Goal: Task Accomplishment & Management: Manage account settings

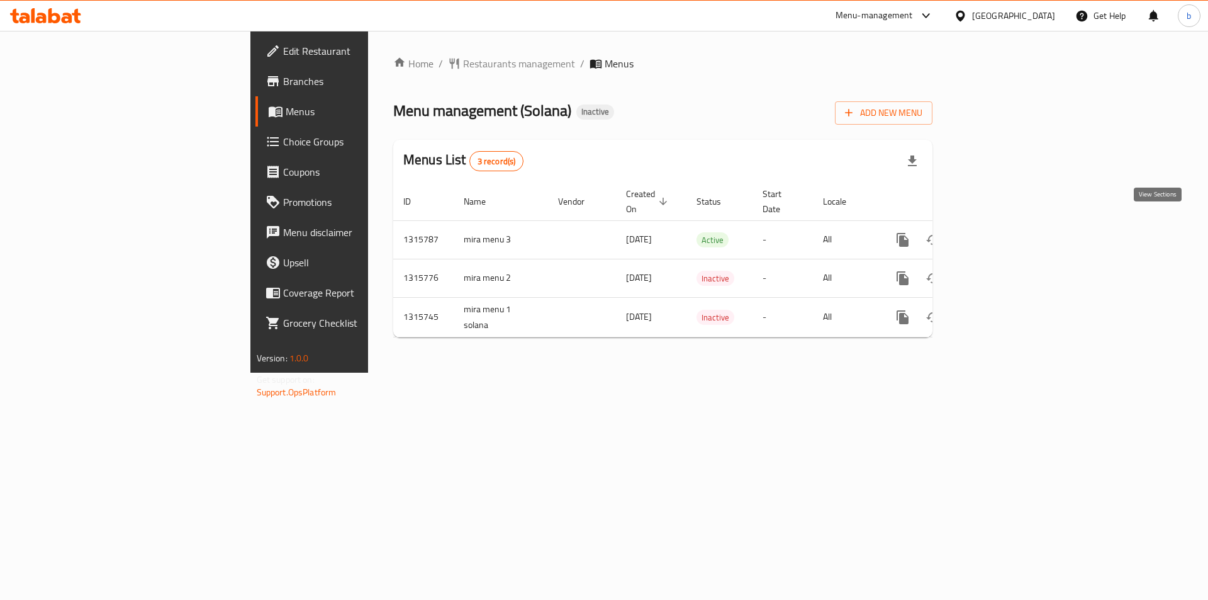
drag, startPoint x: 1148, startPoint y: 228, endPoint x: 958, endPoint y: 333, distance: 217.1
click at [958, 333] on div "Home / Restaurants management / Menus Menu management ( Solana ) Inactive Add N…" at bounding box center [663, 202] width 590 height 342
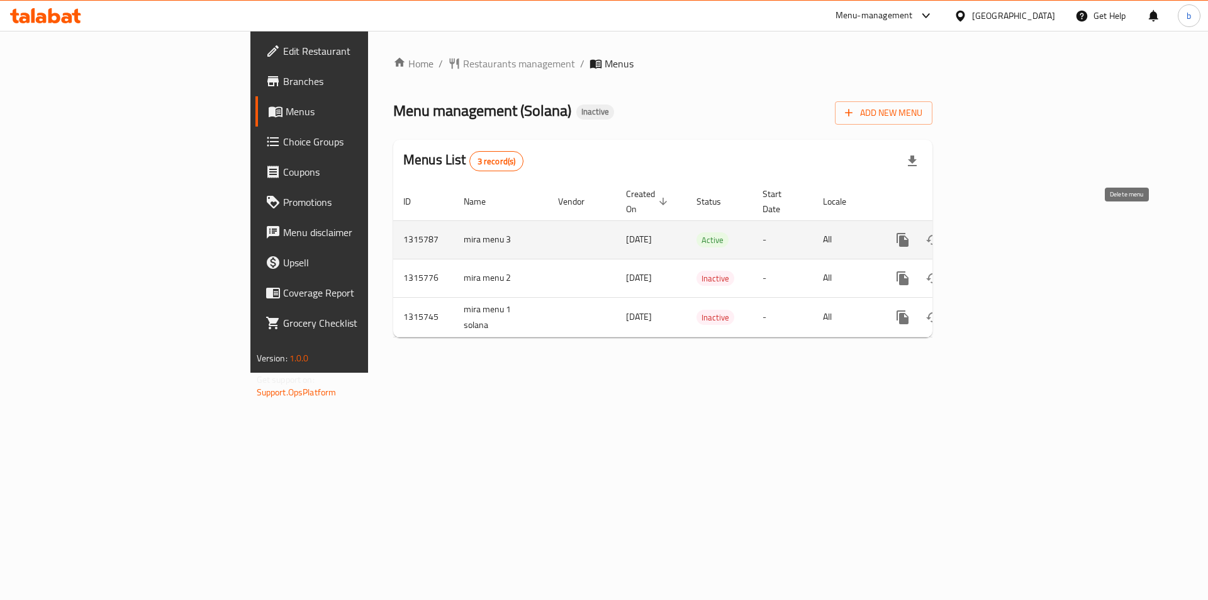
click at [971, 232] on icon "enhanced table" at bounding box center [963, 239] width 15 height 15
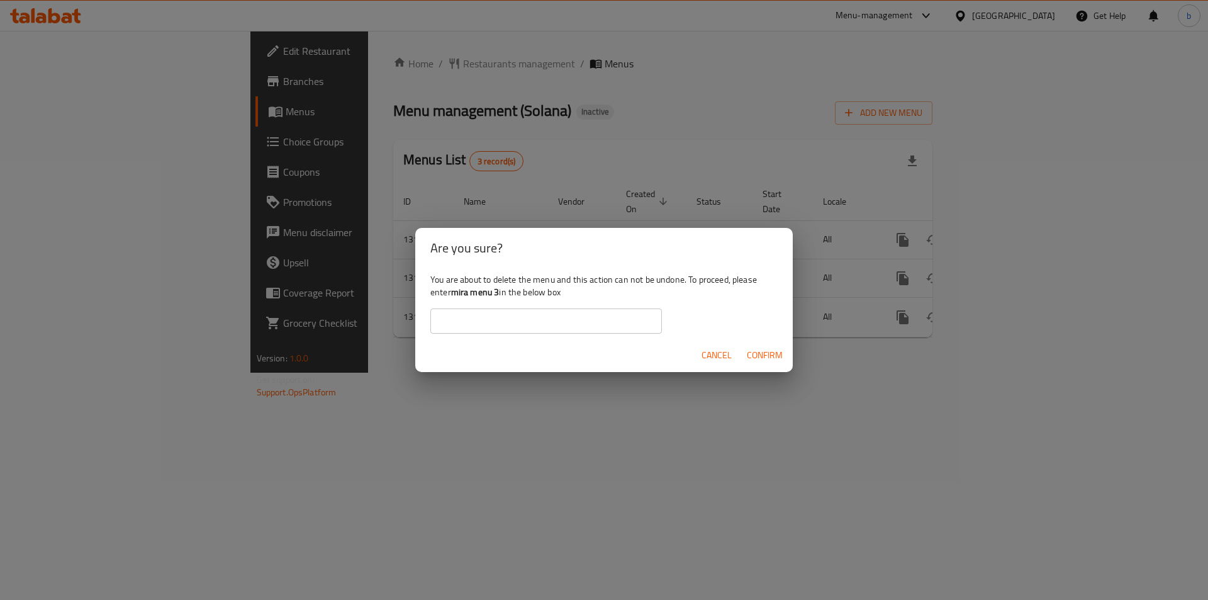
click at [465, 369] on div "Cancel Confirm" at bounding box center [603, 354] width 377 height 33
click at [332, 340] on div "Are you sure? You are about to delete the menu and this action can not be undon…" at bounding box center [604, 300] width 1208 height 600
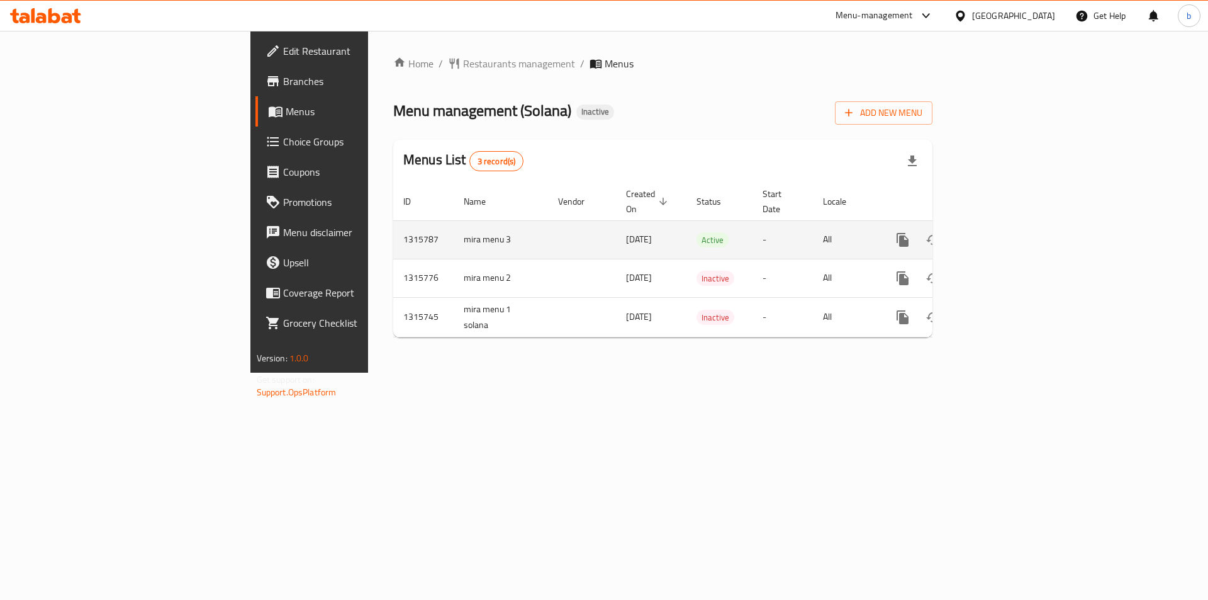
click at [454, 225] on td "mira menu 3" at bounding box center [501, 239] width 94 height 38
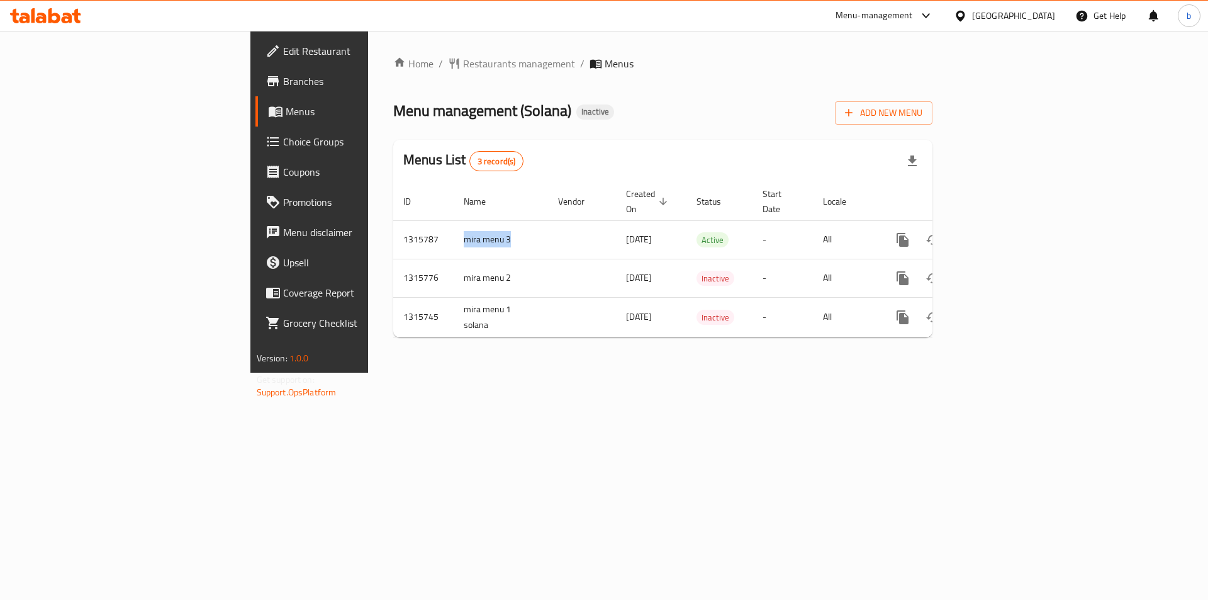
copy td "mira menu 3"
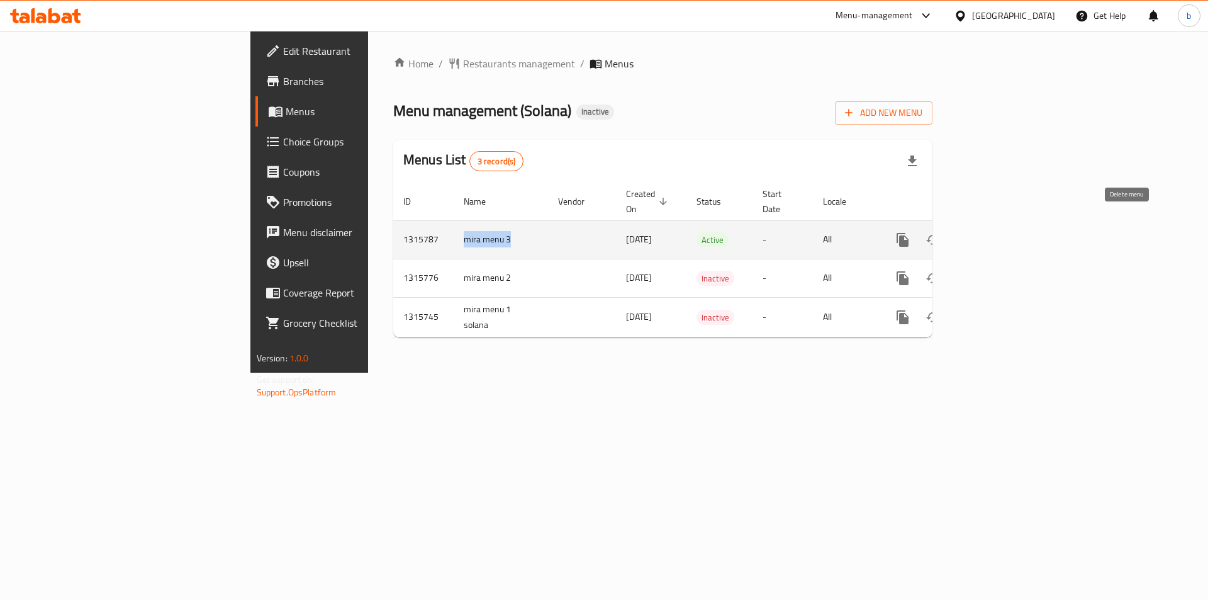
click at [968, 234] on icon "enhanced table" at bounding box center [963, 239] width 9 height 11
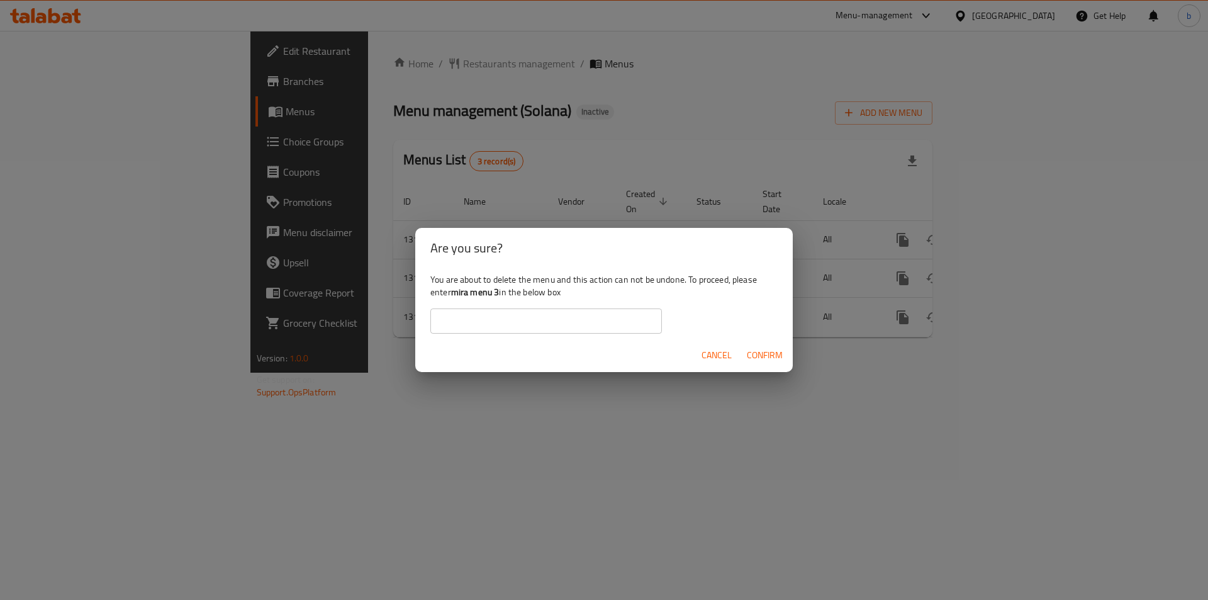
click at [462, 321] on input "text" at bounding box center [546, 320] width 232 height 25
paste input "mira menu 3"
click at [439, 316] on input "mira menu 3" at bounding box center [546, 320] width 232 height 25
click at [758, 352] on span "Confirm" at bounding box center [765, 355] width 36 height 16
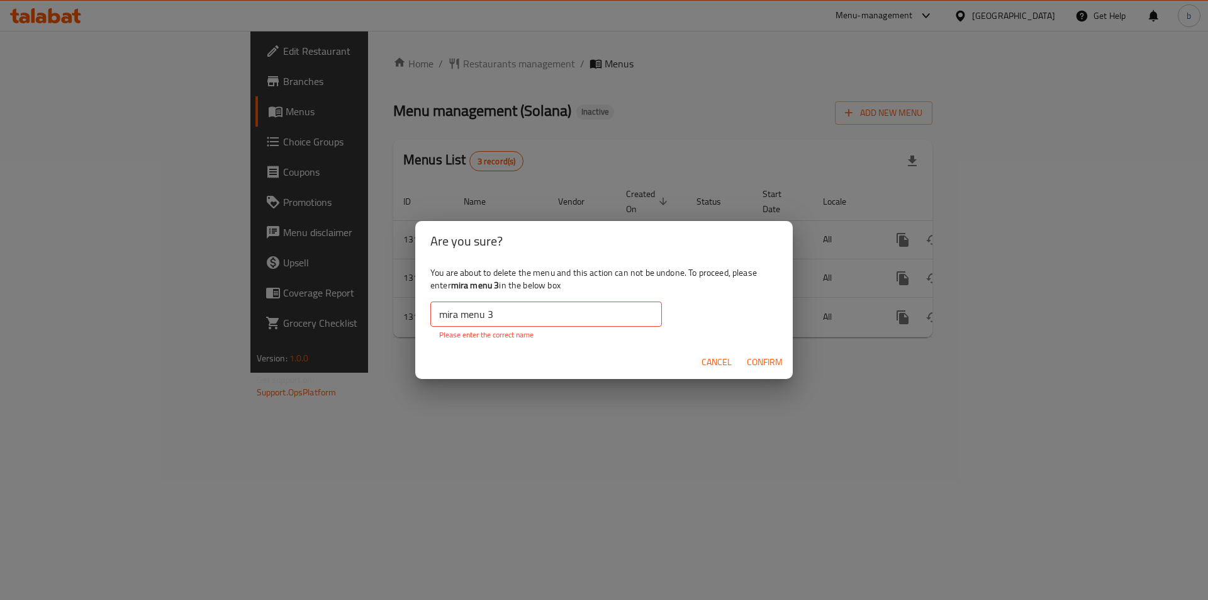
click at [432, 317] on input "mira menu 3" at bounding box center [546, 313] width 232 height 25
click at [461, 318] on input "mira menu 3" at bounding box center [546, 313] width 232 height 25
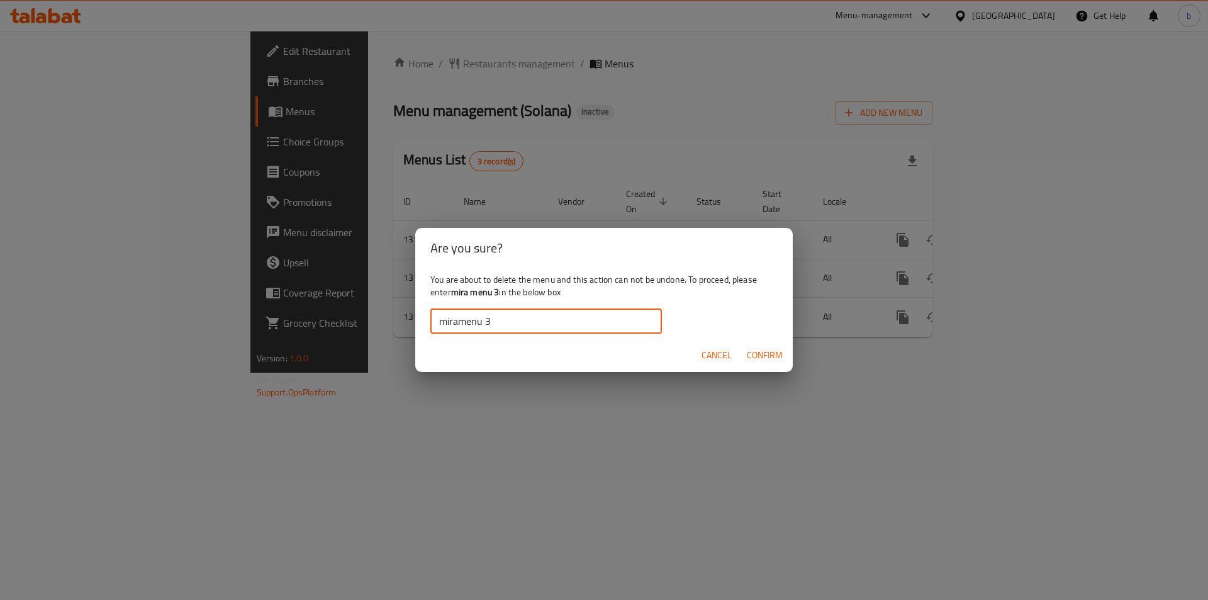
click at [778, 362] on span "Confirm" at bounding box center [765, 355] width 36 height 16
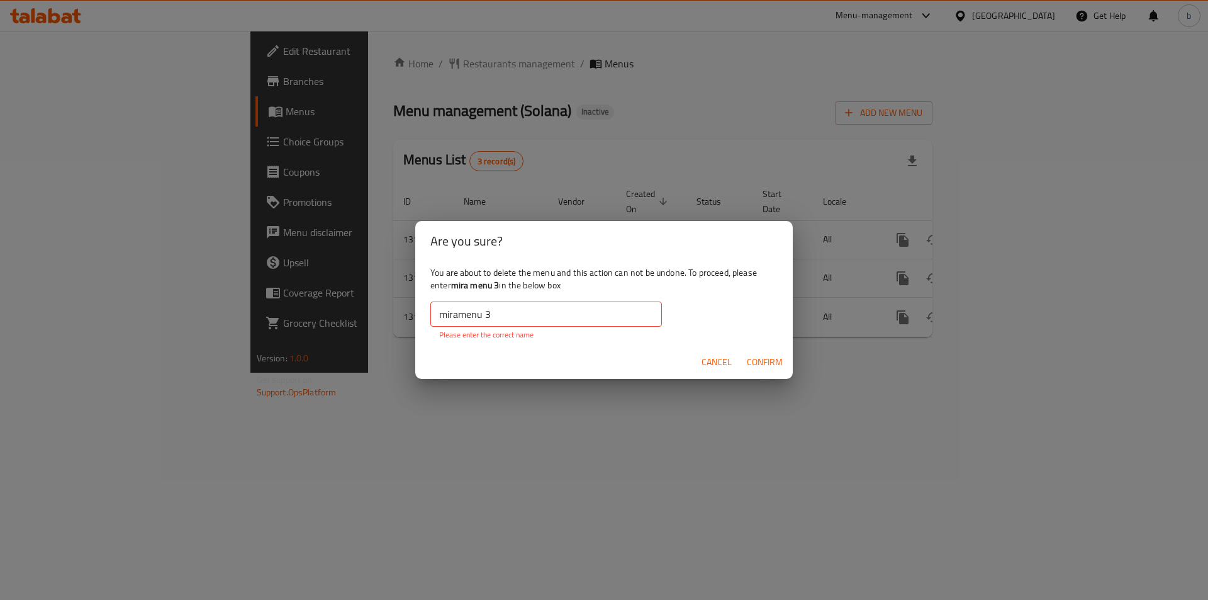
click at [457, 313] on input "miramenu 3" at bounding box center [546, 313] width 232 height 25
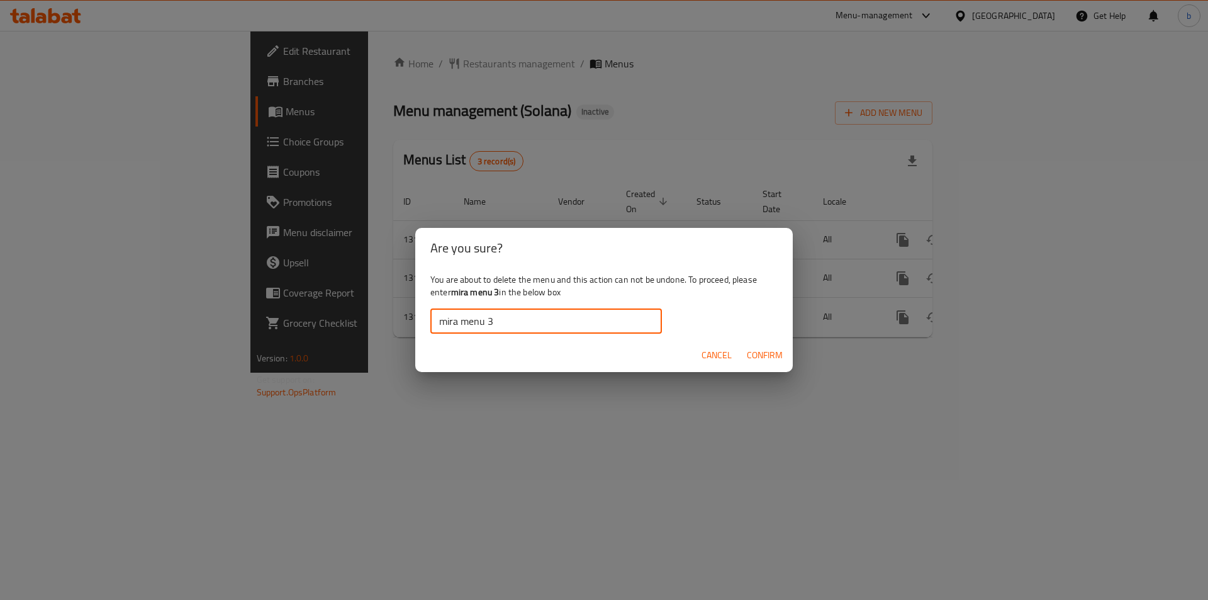
click at [430, 315] on input "mira menu 3" at bounding box center [546, 320] width 232 height 25
drag, startPoint x: 435, startPoint y: 316, endPoint x: 437, endPoint y: 322, distance: 6.8
click at [428, 319] on div "You are about to delete the menu and this action can not be undone. To proceed,…" at bounding box center [603, 303] width 377 height 70
click at [493, 320] on input "mira menu 3" at bounding box center [546, 320] width 232 height 25
type input "mira menu"
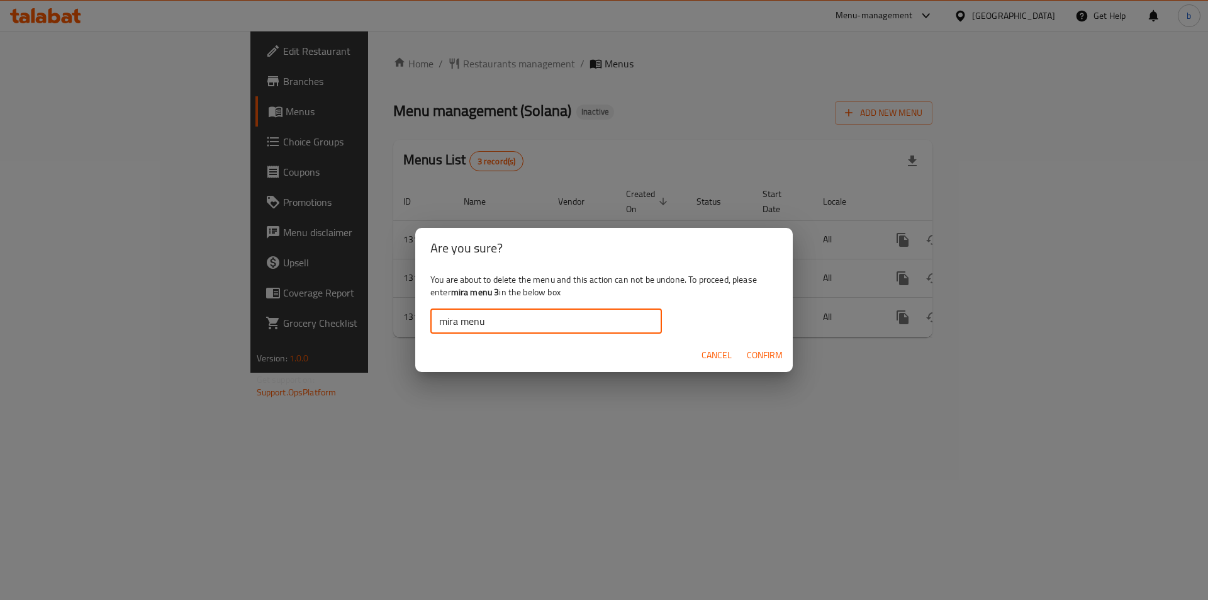
click at [720, 357] on span "Cancel" at bounding box center [716, 355] width 30 height 16
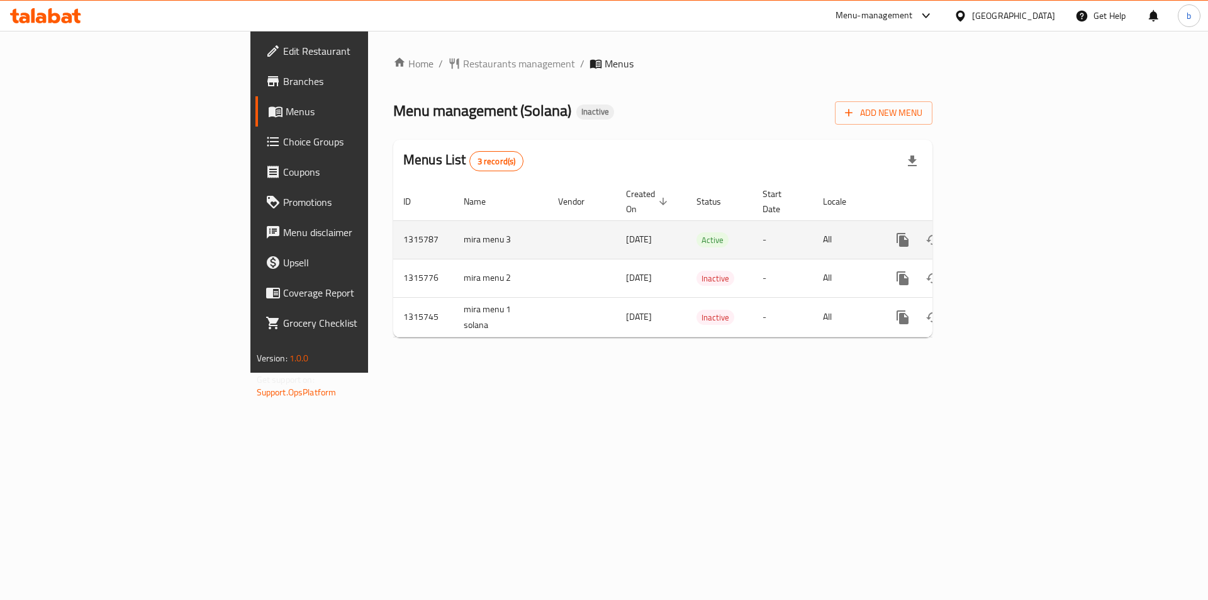
click at [454, 221] on td "mira menu 3" at bounding box center [501, 239] width 94 height 38
copy td "mira menu 3"
click at [968, 234] on icon "enhanced table" at bounding box center [963, 239] width 9 height 11
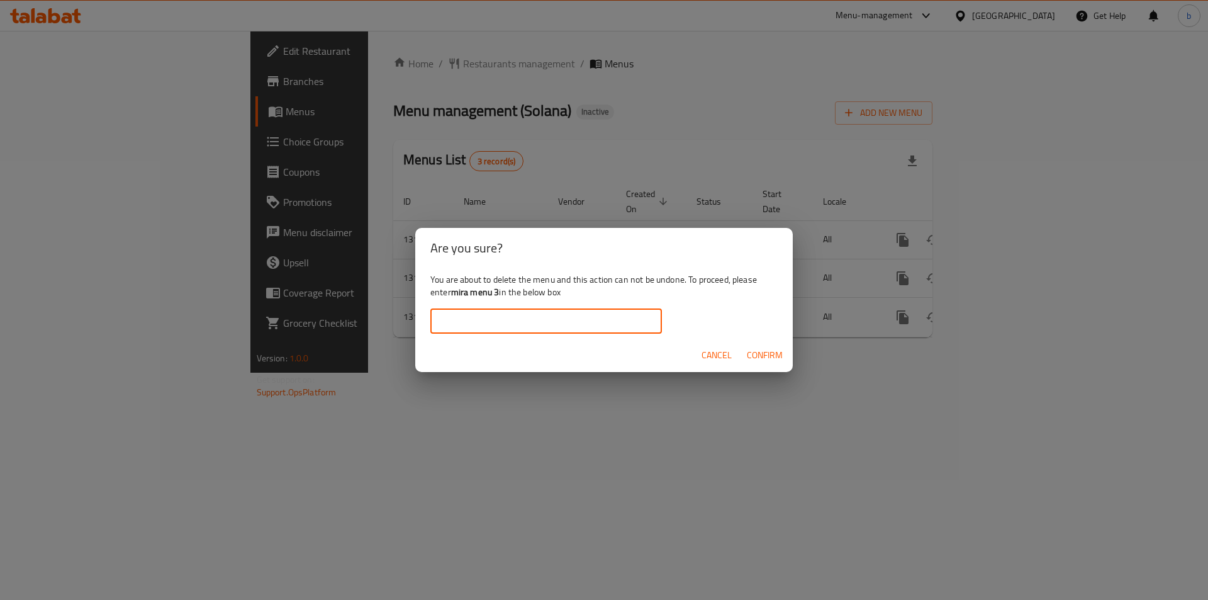
click at [533, 310] on input "text" at bounding box center [546, 320] width 232 height 25
paste input "mira menu 3"
click at [759, 364] on button "Confirm" at bounding box center [765, 355] width 46 height 23
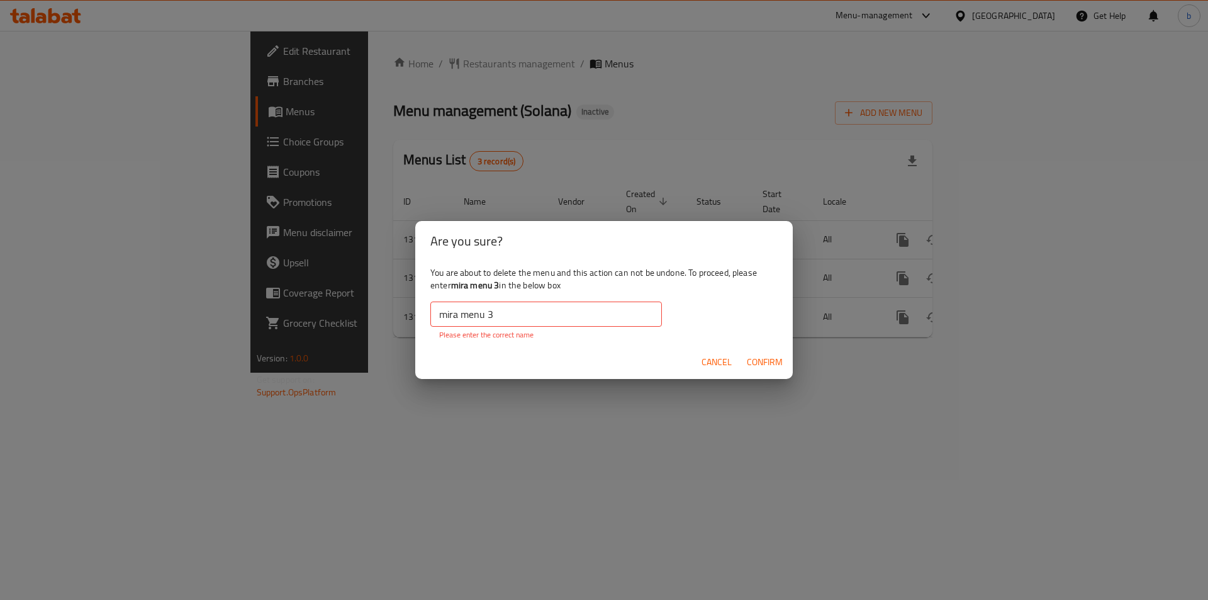
click at [448, 311] on input "mira menu 3" at bounding box center [546, 313] width 232 height 25
click at [444, 311] on input "mira menu 3" at bounding box center [546, 313] width 232 height 25
click at [437, 314] on input "mira menu 3" at bounding box center [546, 313] width 232 height 25
drag, startPoint x: 437, startPoint y: 314, endPoint x: 431, endPoint y: 313, distance: 6.4
click at [431, 313] on input "mira menu 3" at bounding box center [546, 313] width 232 height 25
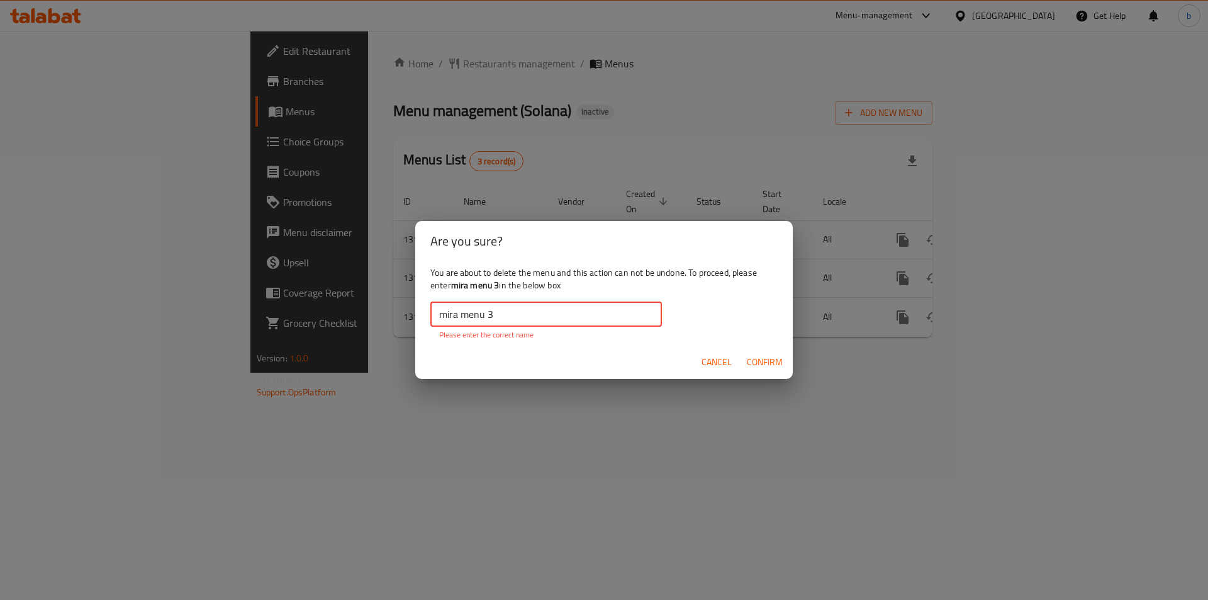
drag, startPoint x: 434, startPoint y: 301, endPoint x: 439, endPoint y: 314, distance: 13.3
click at [439, 314] on input "mira menu 3" at bounding box center [546, 313] width 232 height 25
click at [437, 314] on input "mira menu 3" at bounding box center [546, 313] width 232 height 25
click at [436, 315] on input "mira menu 3" at bounding box center [546, 313] width 232 height 25
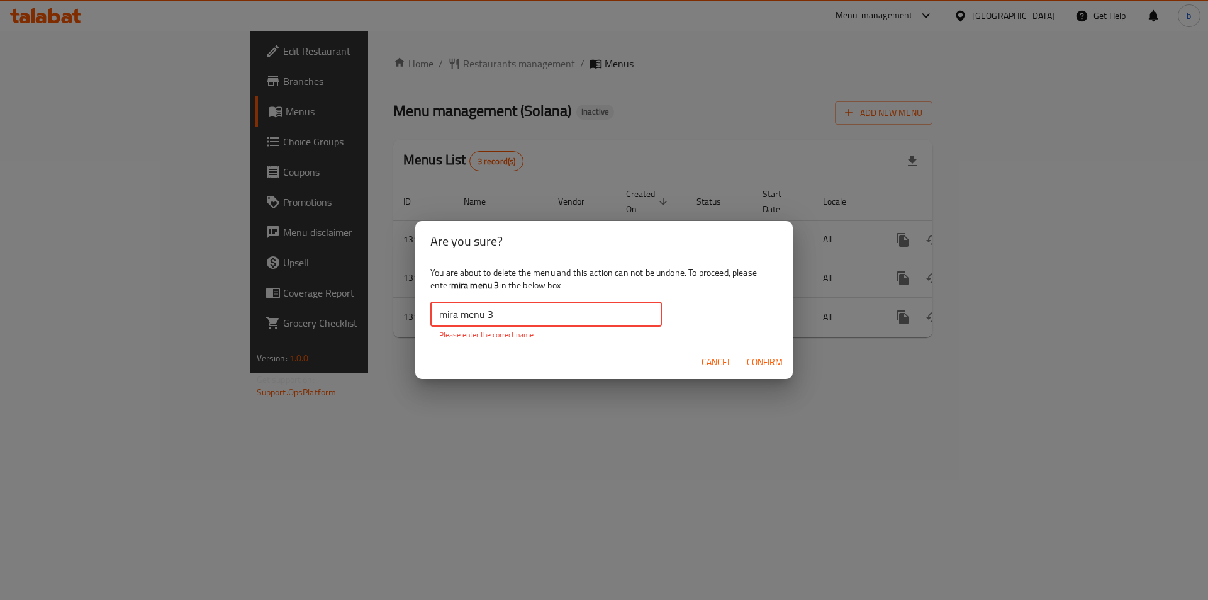
click at [539, 319] on input "mira menu 3" at bounding box center [546, 313] width 232 height 25
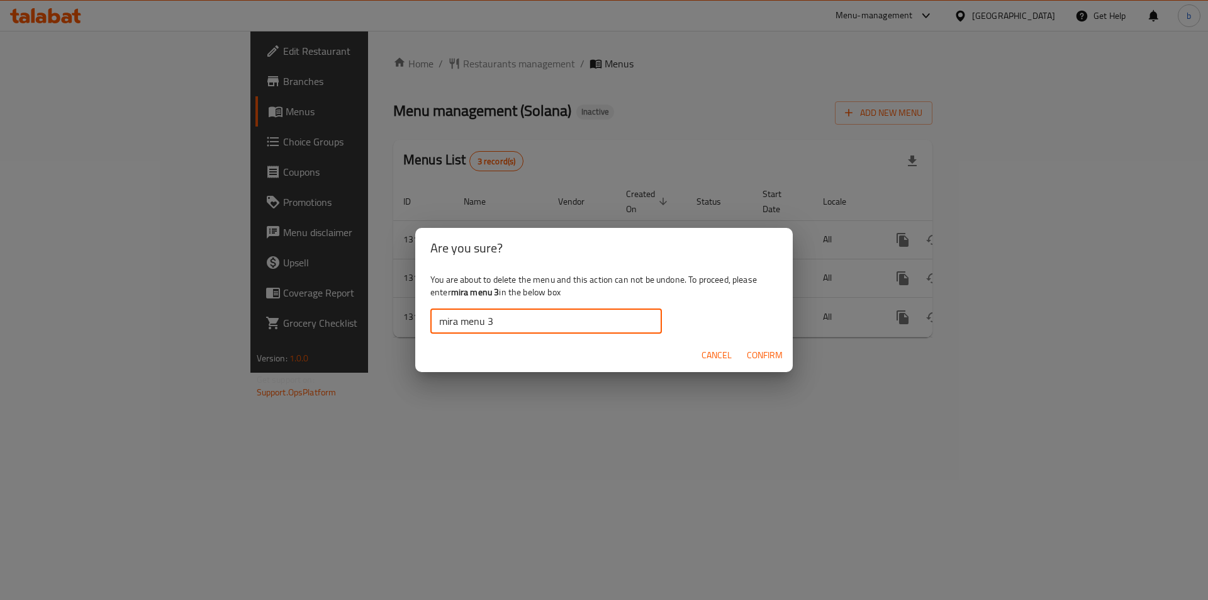
click at [749, 357] on span "Confirm" at bounding box center [765, 355] width 36 height 16
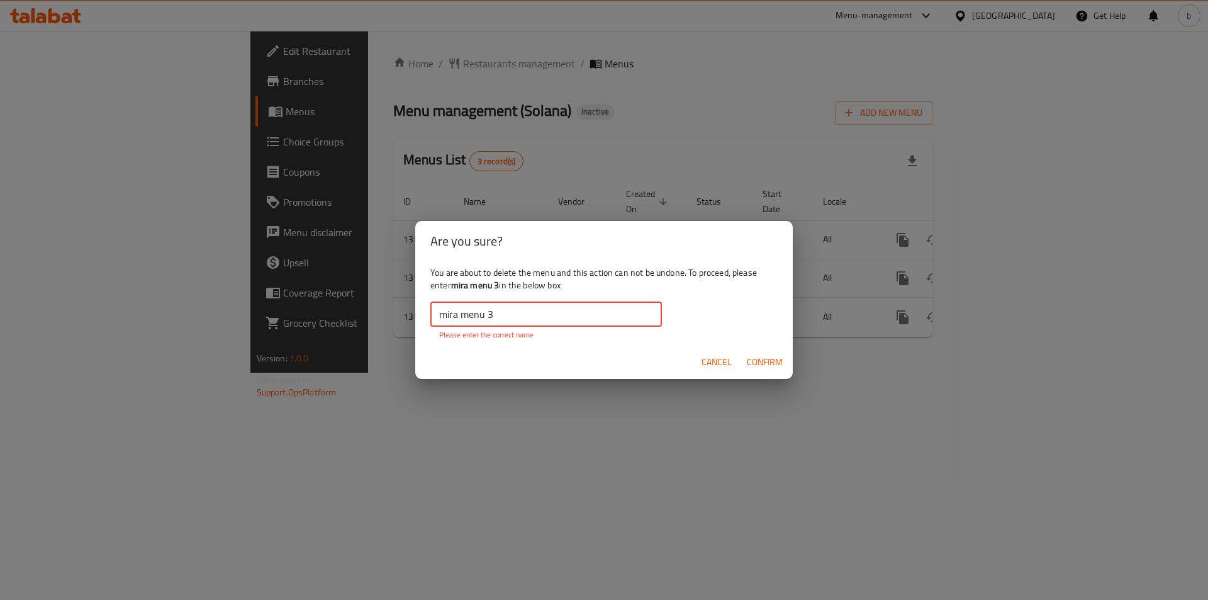
click at [459, 321] on input "mira menu 3" at bounding box center [546, 313] width 232 height 25
click at [462, 314] on input "mira menu 3" at bounding box center [546, 313] width 232 height 25
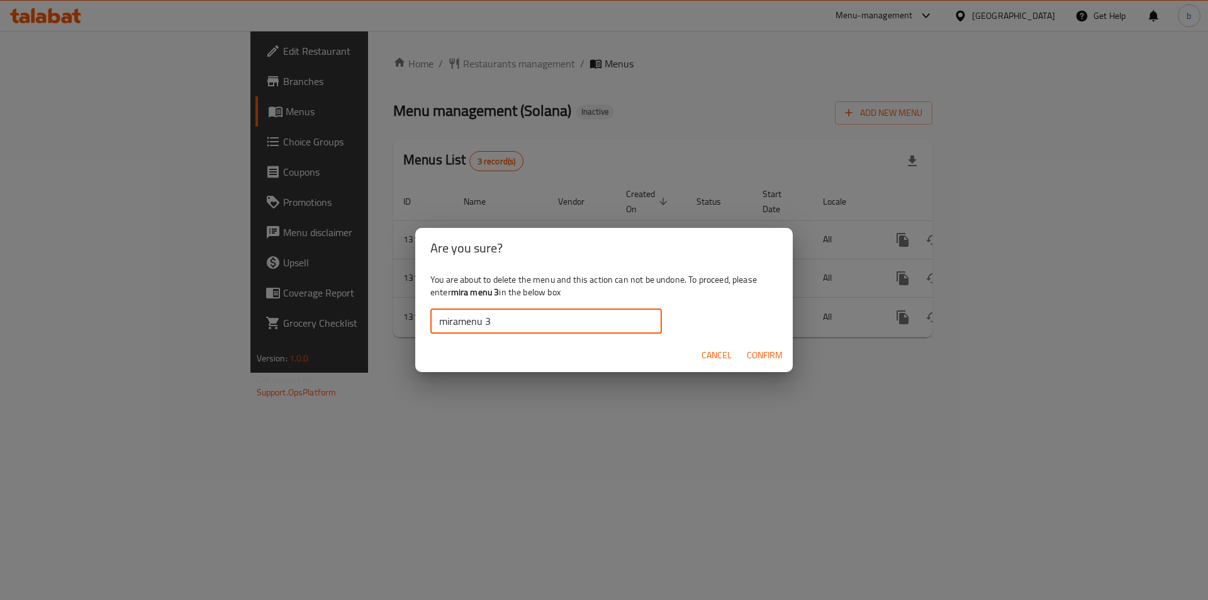
click at [435, 315] on input "miramenu 3" at bounding box center [546, 320] width 232 height 25
click at [760, 347] on span "Confirm" at bounding box center [765, 355] width 36 height 16
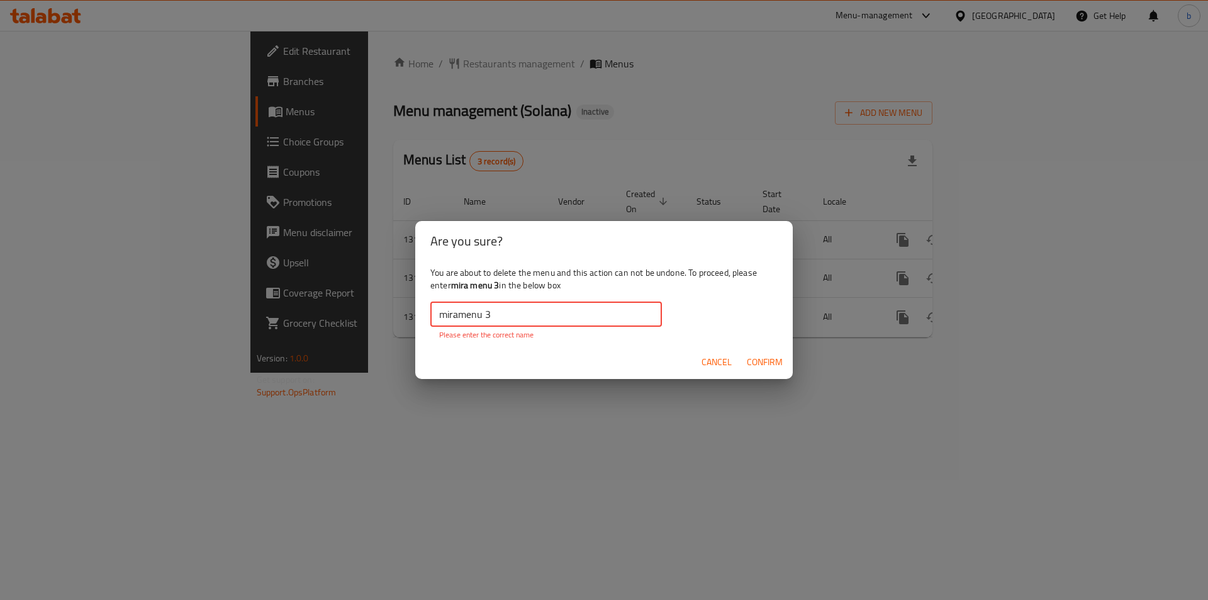
click at [454, 317] on input "miramenu 3" at bounding box center [546, 313] width 232 height 25
click at [457, 317] on input "miramenu 3" at bounding box center [546, 313] width 232 height 25
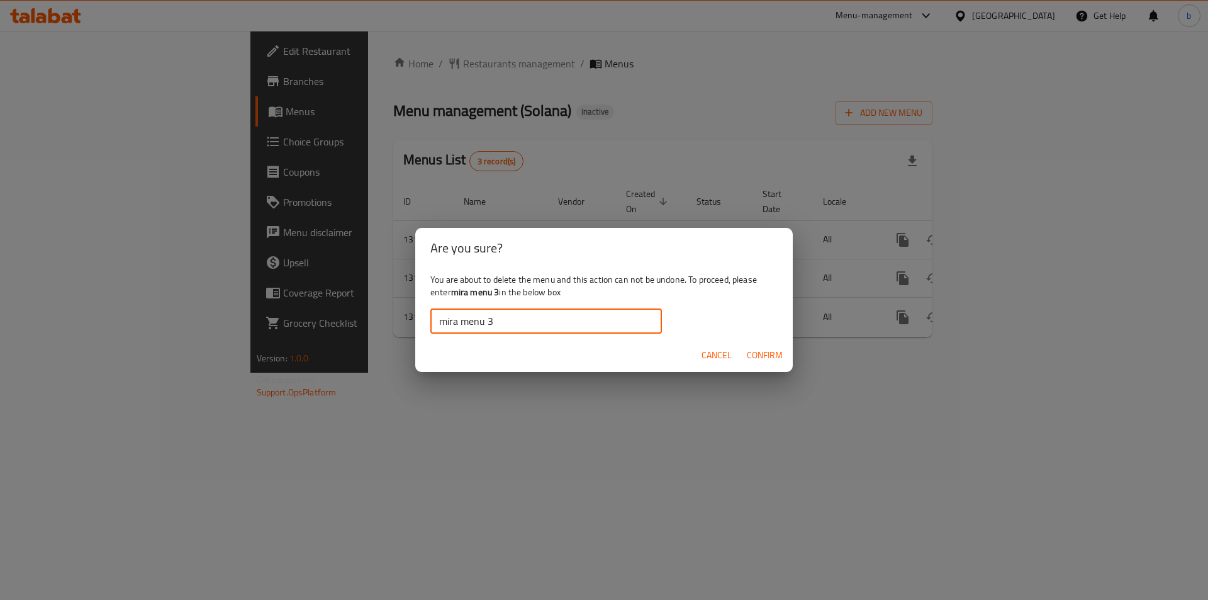
drag, startPoint x: 440, startPoint y: 318, endPoint x: 424, endPoint y: 318, distance: 16.4
click at [424, 318] on div "You are about to delete the menu and this action can not be undone. To proceed,…" at bounding box center [603, 303] width 377 height 70
click at [444, 323] on input "mira menu 3" at bounding box center [546, 320] width 232 height 25
click at [441, 323] on input "mira menu 3" at bounding box center [546, 320] width 232 height 25
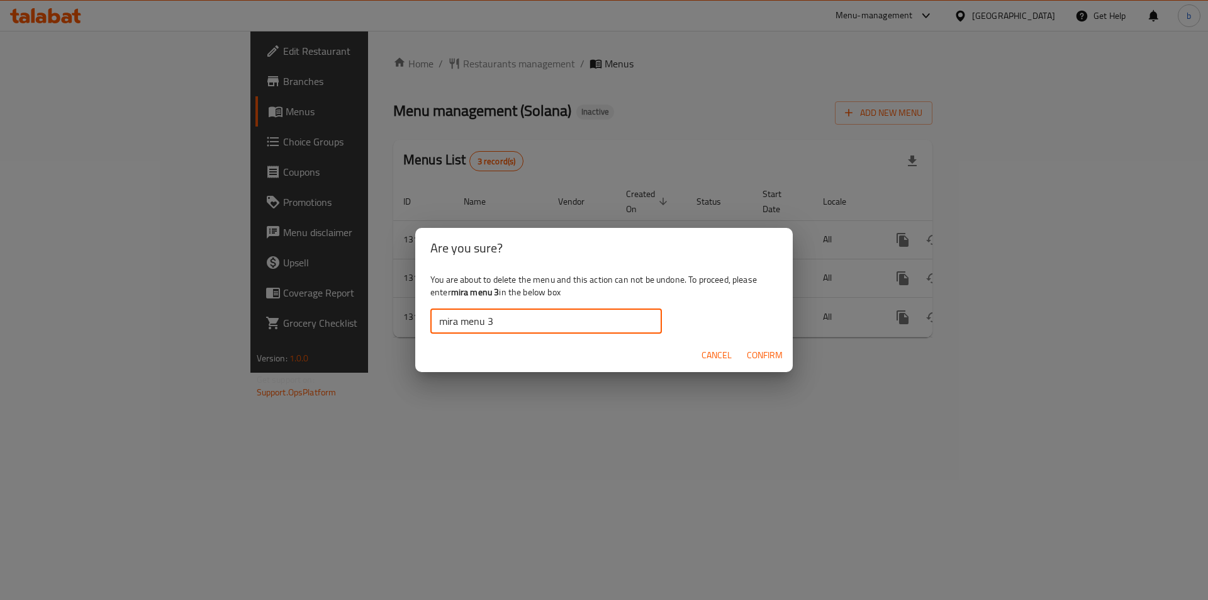
click at [441, 323] on input "mira menu 3" at bounding box center [546, 320] width 232 height 25
click at [434, 325] on input "mira menu 3" at bounding box center [546, 320] width 232 height 25
type input "mira menu 3"
click at [756, 353] on span "Confirm" at bounding box center [765, 355] width 36 height 16
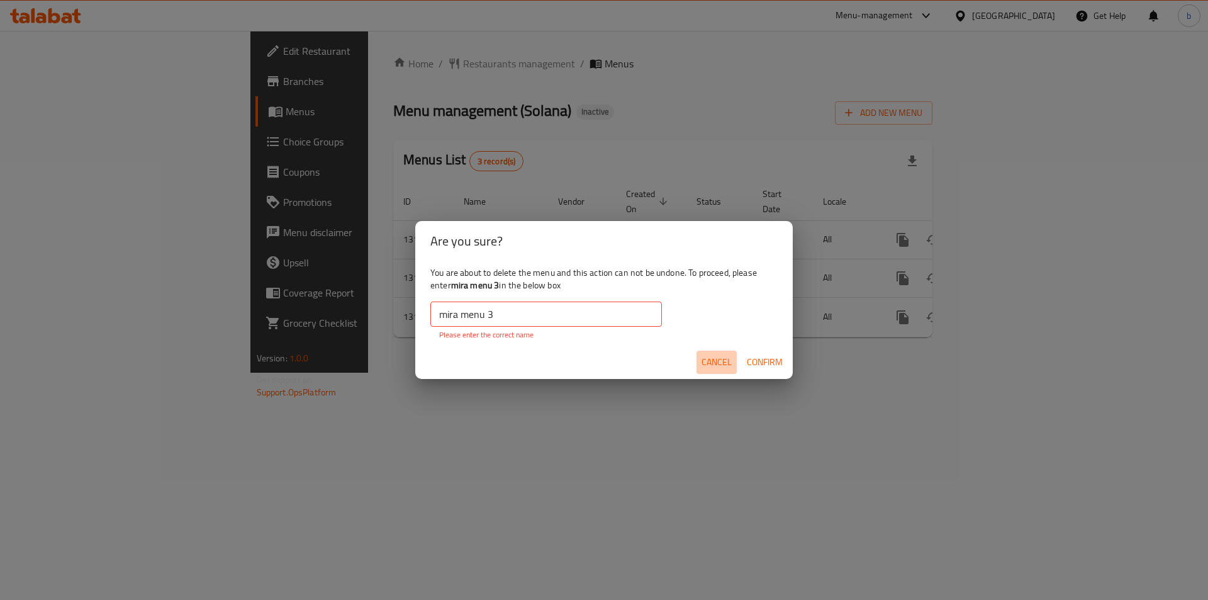
click at [700, 367] on button "Cancel" at bounding box center [716, 361] width 40 height 23
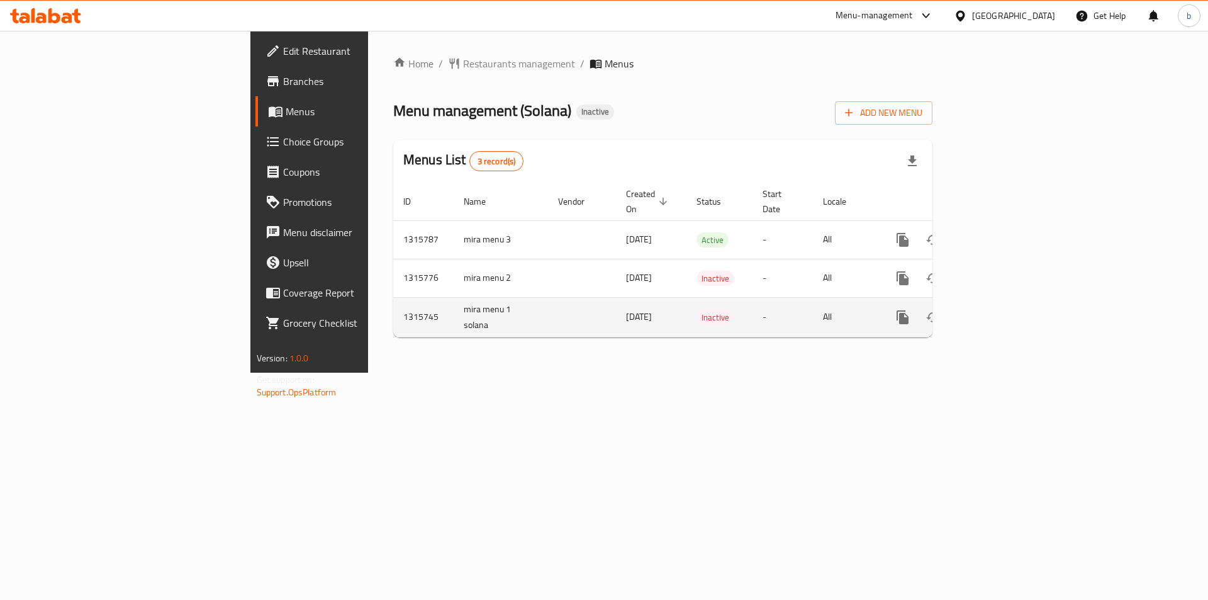
click at [454, 301] on td "mira menu 1 solana" at bounding box center [501, 317] width 94 height 40
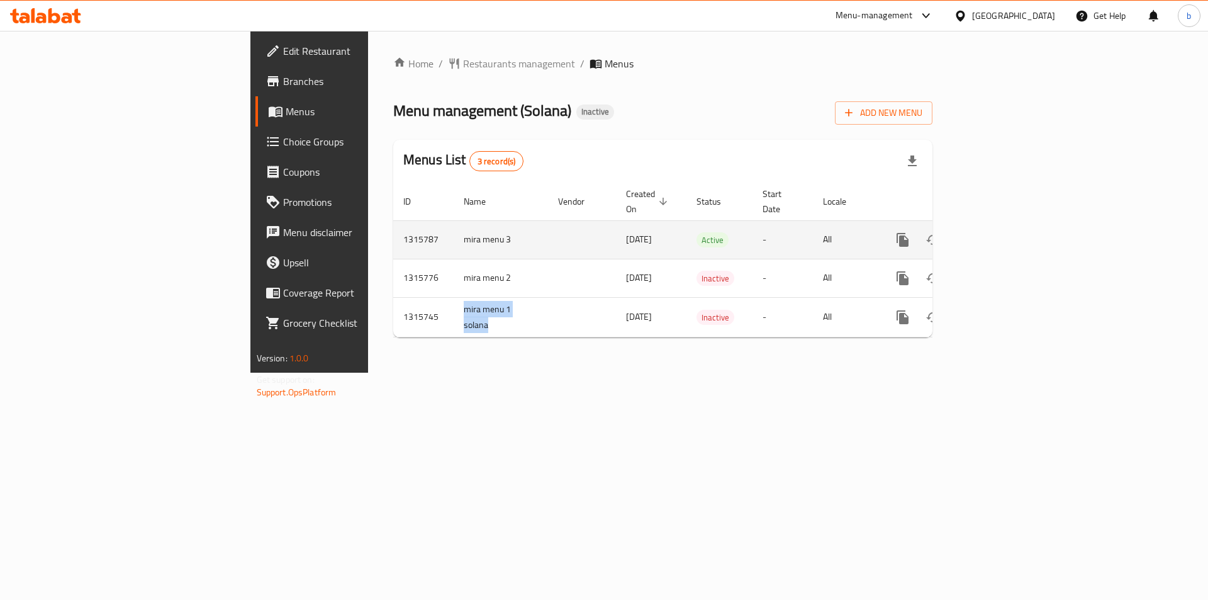
copy td "mira menu 1 solana"
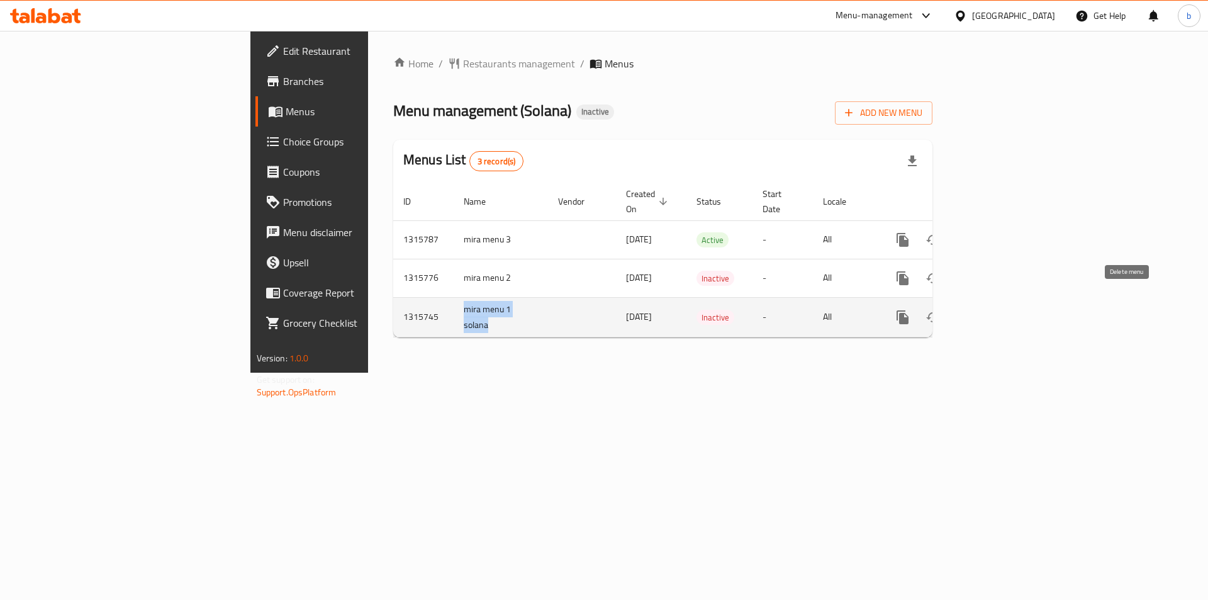
click at [978, 307] on button "enhanced table" at bounding box center [963, 317] width 30 height 30
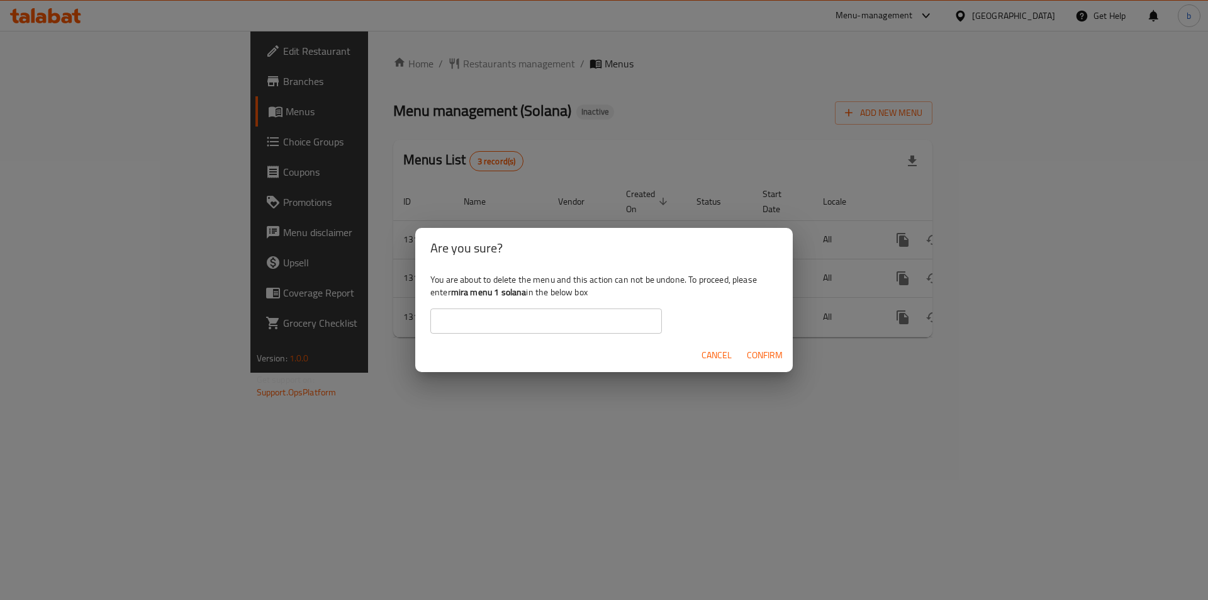
click at [609, 314] on input "text" at bounding box center [546, 320] width 232 height 25
paste input "mira menu 1 solana"
type input "mira menu 1 solana"
click at [766, 357] on span "Confirm" at bounding box center [765, 355] width 36 height 16
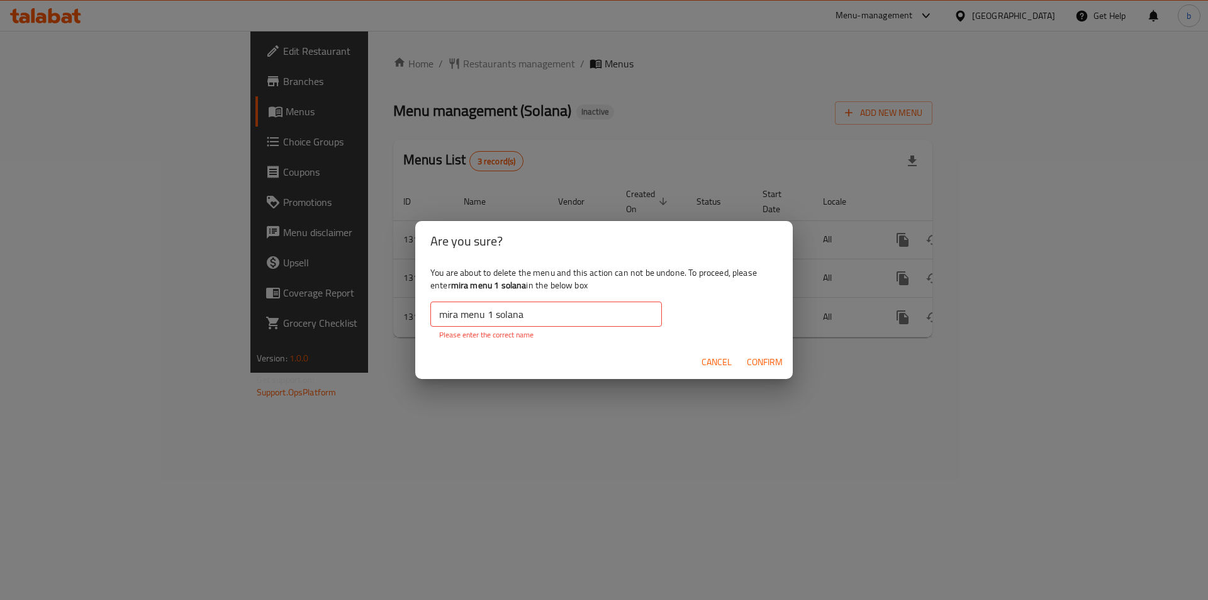
click at [498, 318] on input "mira menu 1 solana" at bounding box center [546, 313] width 232 height 25
click at [432, 313] on input "mira menu 1 solana" at bounding box center [546, 313] width 232 height 25
click at [547, 428] on div "Are you sure? You are about to delete the menu and this action can not be undon…" at bounding box center [604, 300] width 1208 height 600
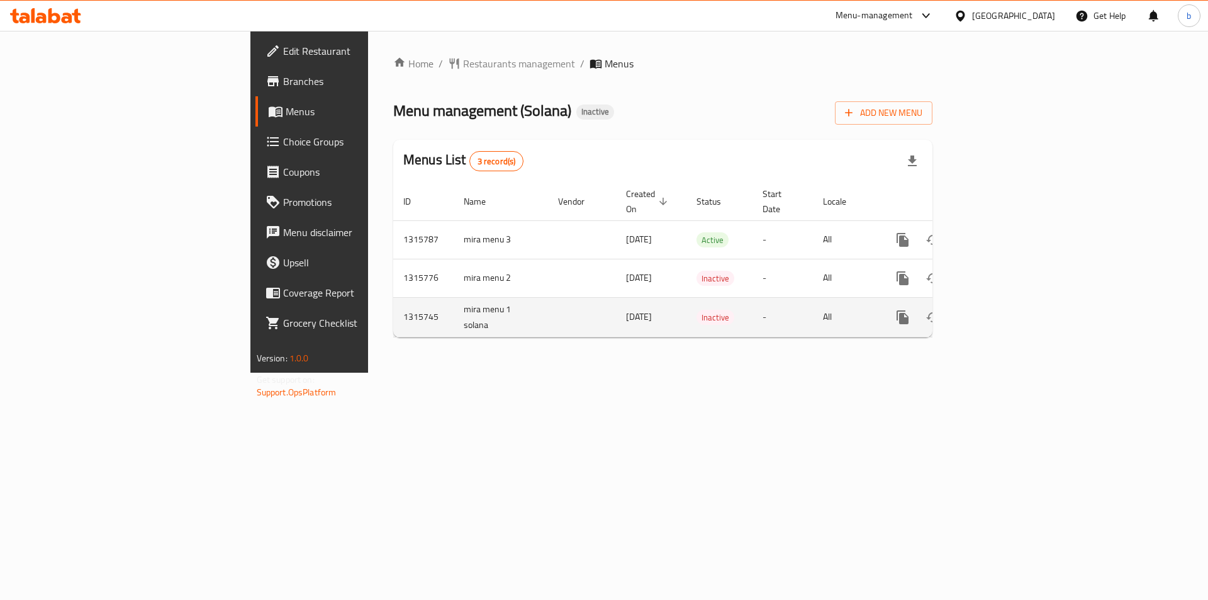
click at [454, 297] on td "mira menu 1 solana" at bounding box center [501, 317] width 94 height 40
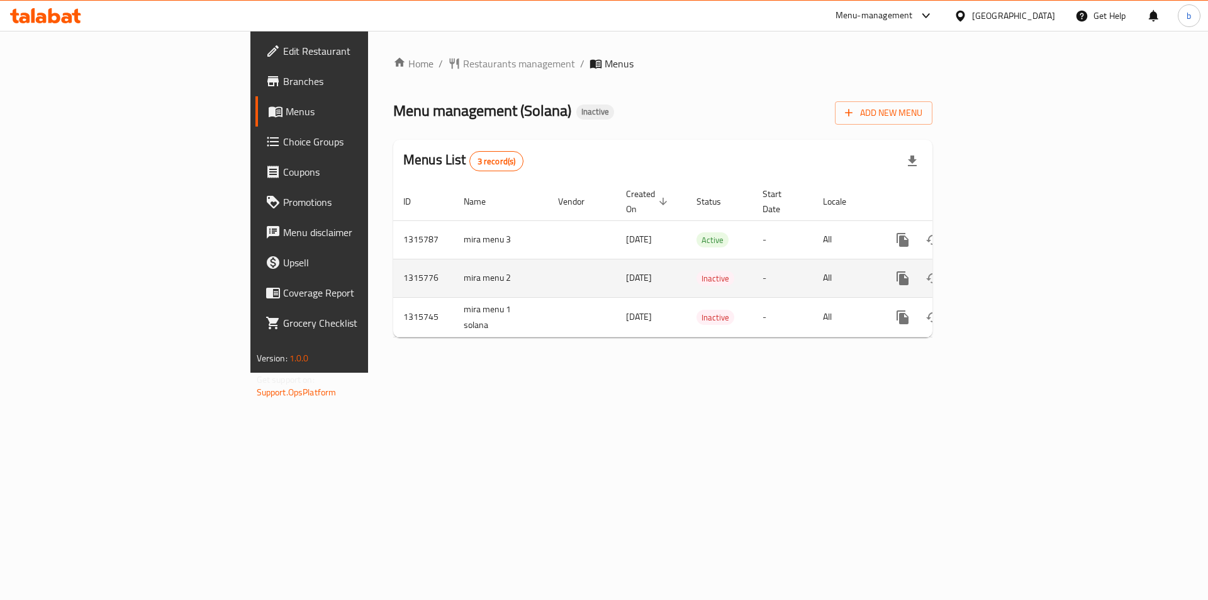
click at [454, 276] on td "mira menu 2" at bounding box center [501, 278] width 94 height 38
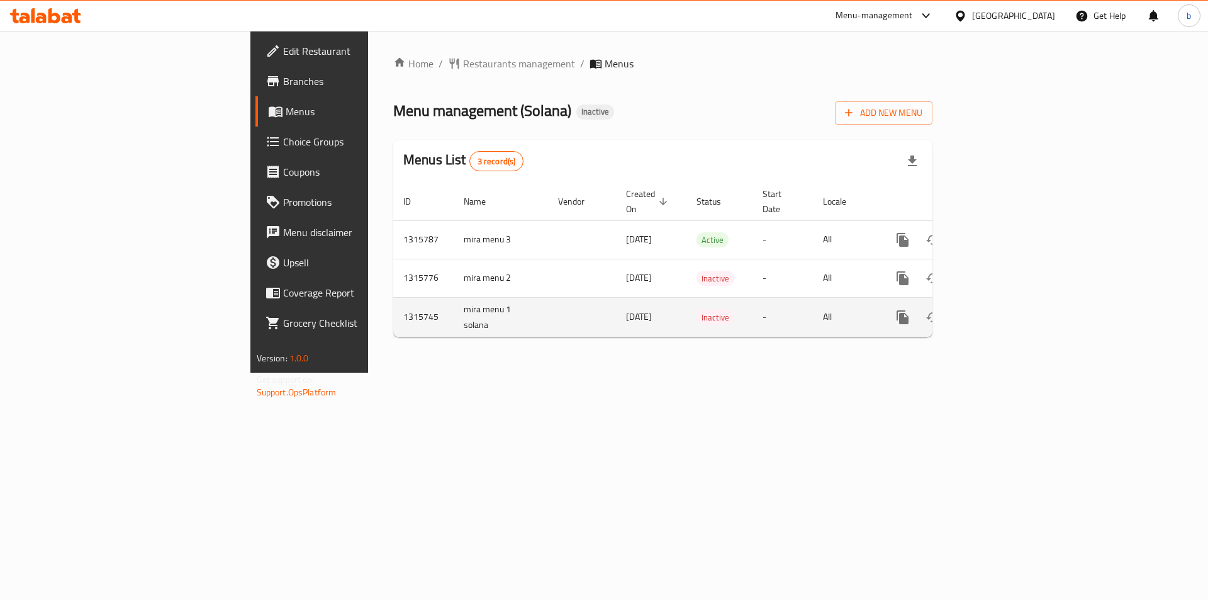
click at [454, 297] on td "mira menu 1 solana" at bounding box center [501, 317] width 94 height 40
click at [454, 301] on td "mira menu 1 solana" at bounding box center [501, 317] width 94 height 40
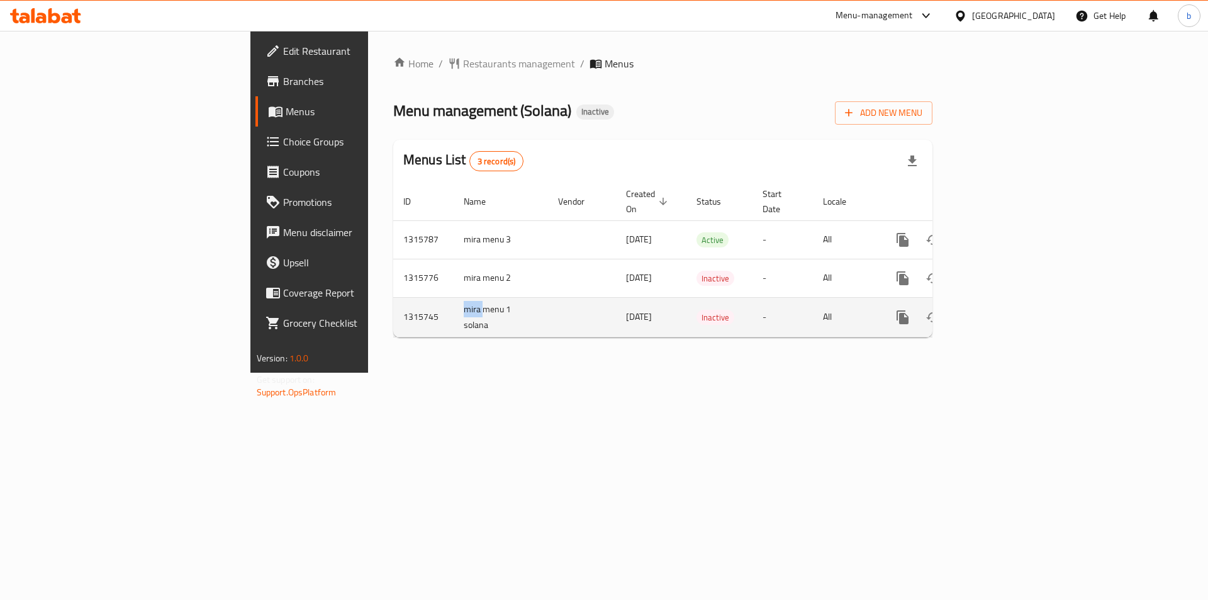
click at [454, 301] on td "mira menu 1 solana" at bounding box center [501, 317] width 94 height 40
copy td "mira menu 1 solana"
click at [971, 310] on icon "enhanced table" at bounding box center [963, 317] width 15 height 15
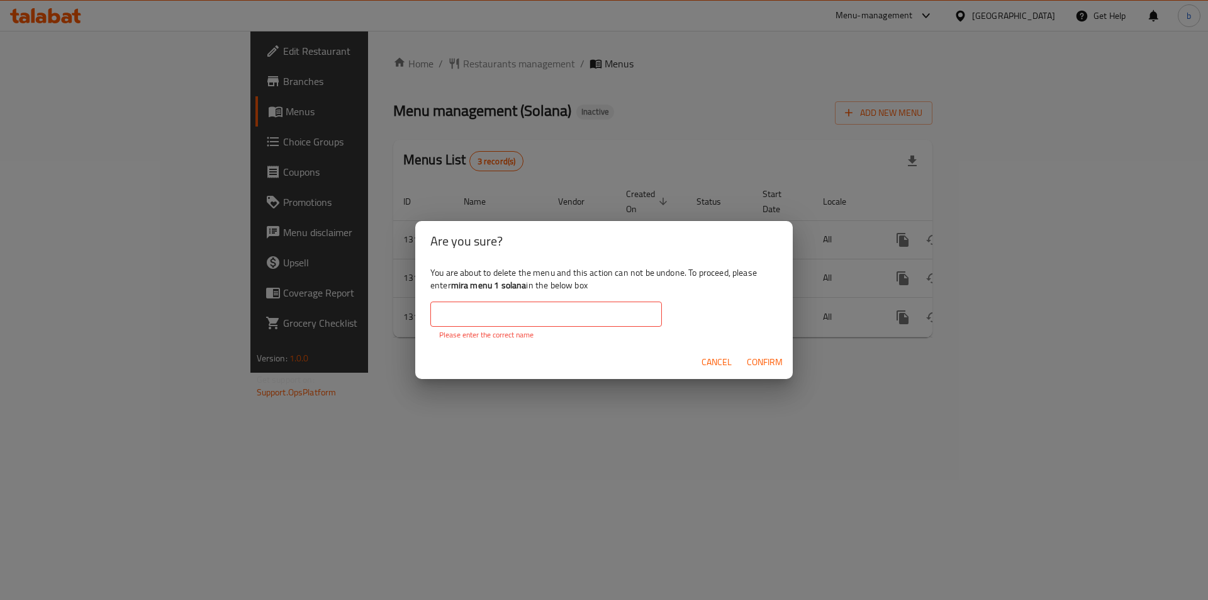
click at [472, 315] on input "text" at bounding box center [546, 313] width 232 height 25
paste input "mira menu 1 solana"
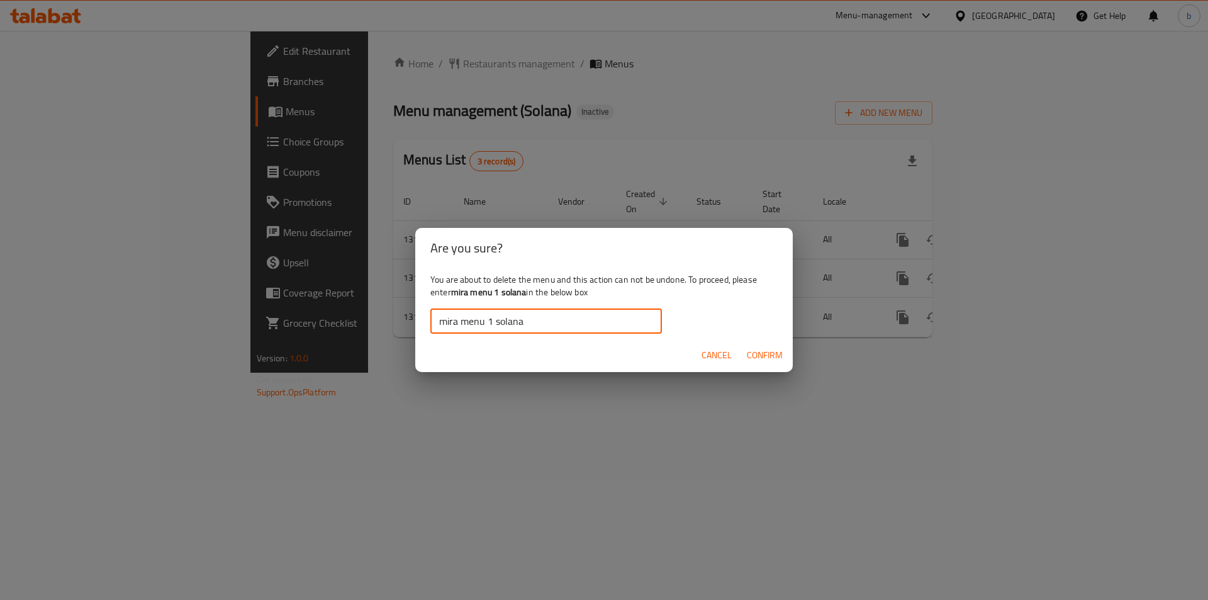
click at [439, 319] on input "mira menu 1 solana" at bounding box center [546, 320] width 232 height 25
click at [761, 358] on span "Confirm" at bounding box center [765, 355] width 36 height 16
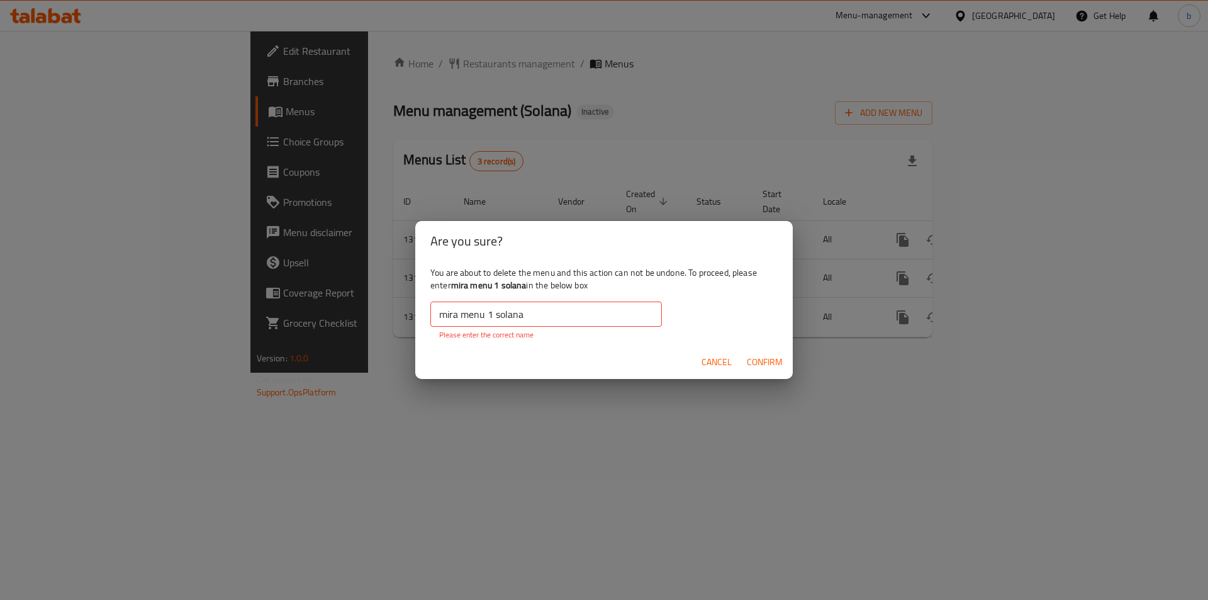
click at [503, 313] on input "mira menu 1 solana" at bounding box center [546, 313] width 232 height 25
click at [500, 315] on input "mira menu 1 solana" at bounding box center [546, 313] width 232 height 25
click at [497, 315] on input "mira menu 1 solana" at bounding box center [546, 313] width 232 height 25
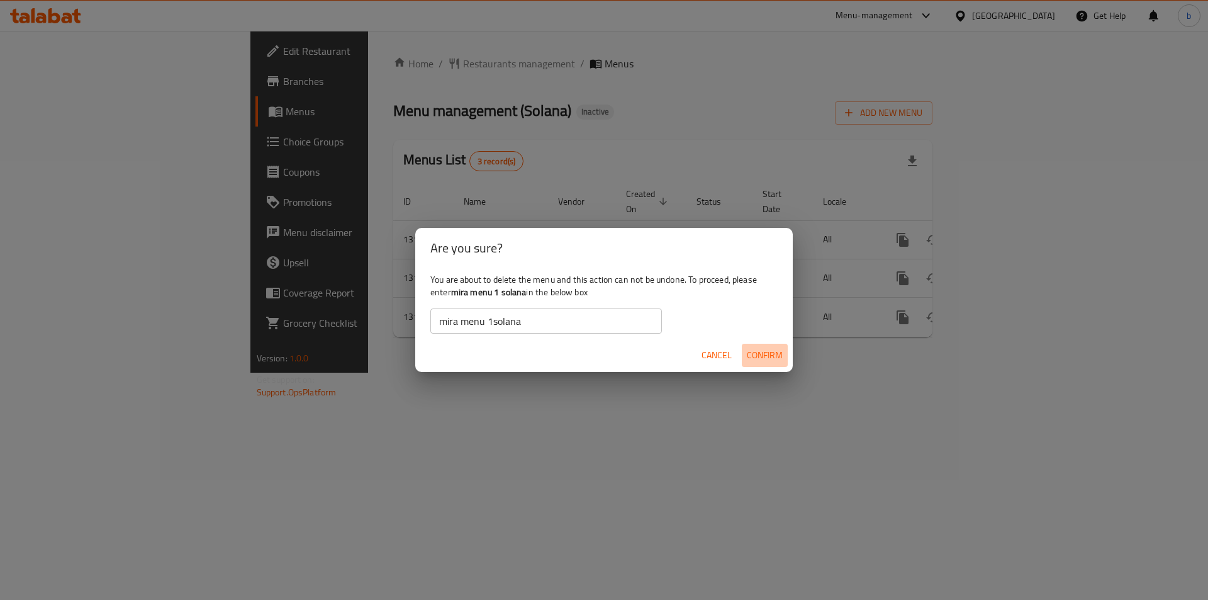
click at [757, 359] on span "Confirm" at bounding box center [765, 355] width 36 height 16
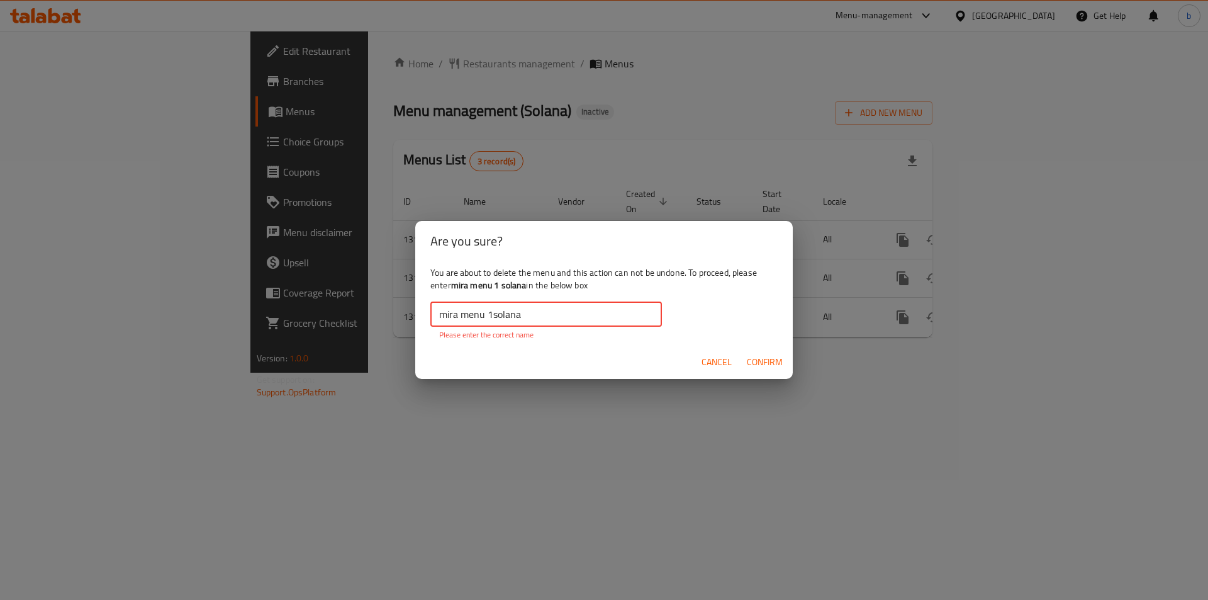
click at [488, 313] on input "mira menu 1solana" at bounding box center [546, 313] width 232 height 25
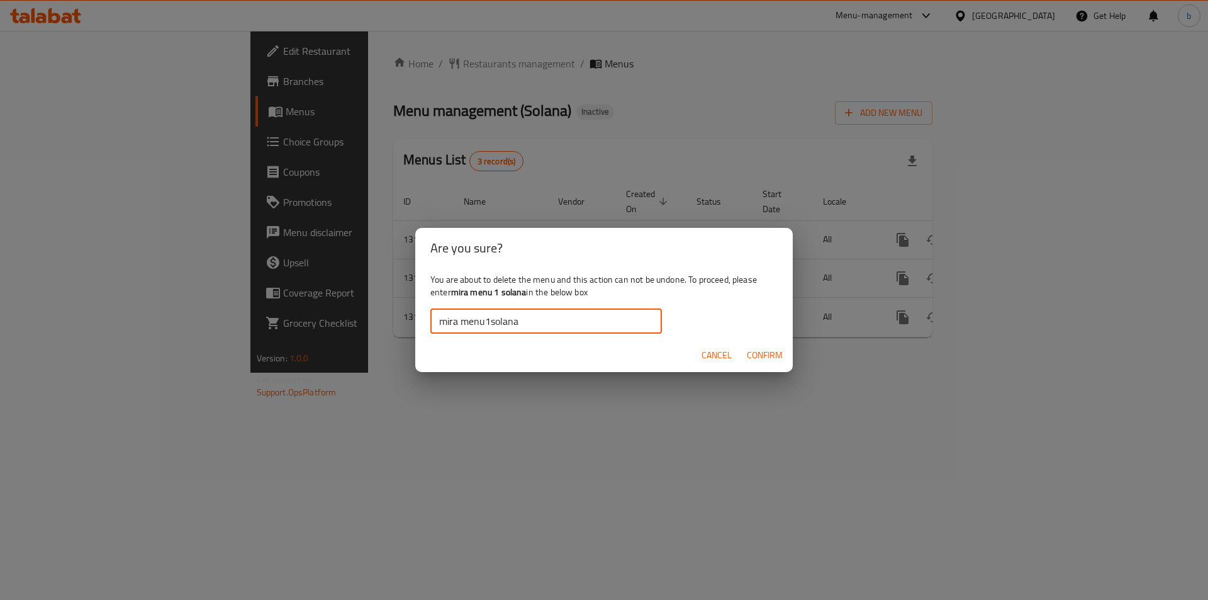
click at [776, 350] on span "Confirm" at bounding box center [765, 355] width 36 height 16
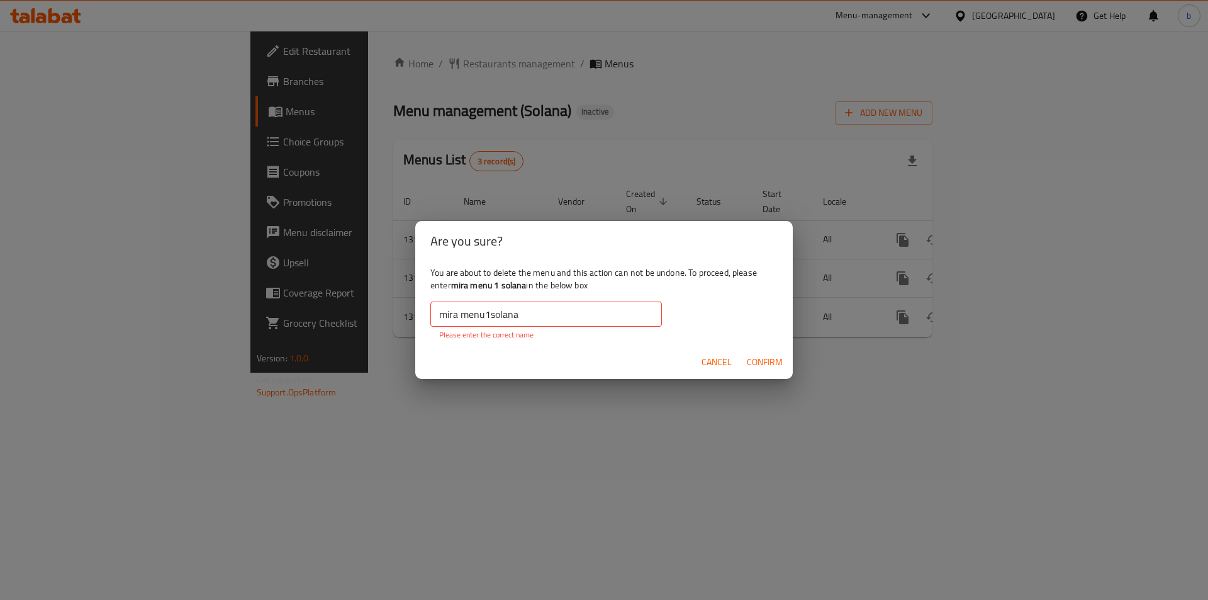
click at [457, 317] on input "mira menu1solana" at bounding box center [546, 313] width 232 height 25
click at [461, 315] on input "mira menu1solana" at bounding box center [546, 313] width 232 height 25
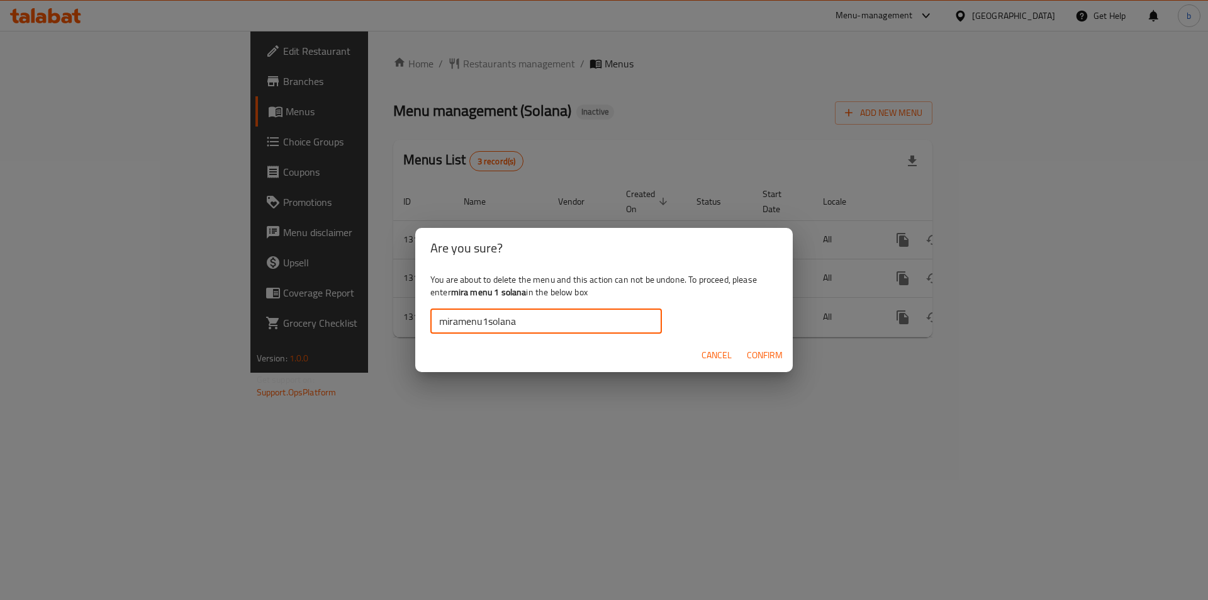
type input "miramenu1solana"
click at [768, 361] on span "Confirm" at bounding box center [765, 355] width 36 height 16
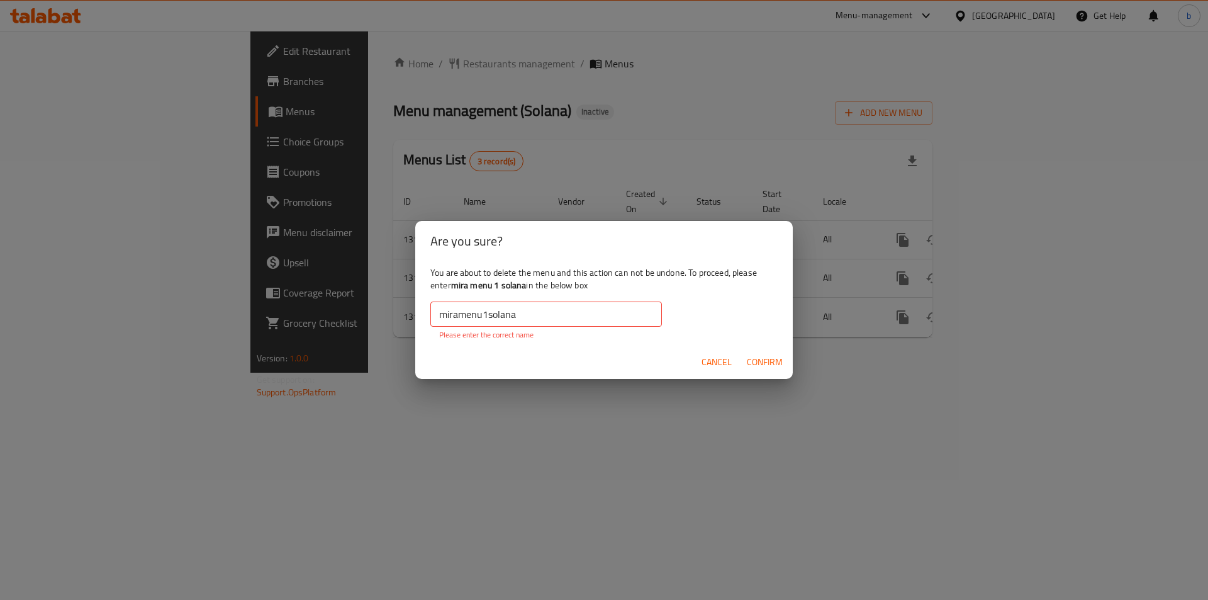
click at [439, 310] on input "miramenu1solana" at bounding box center [546, 313] width 232 height 25
click at [756, 358] on span "Confirm" at bounding box center [765, 362] width 36 height 16
click at [754, 395] on div "Are you sure? You are about to delete the menu and this action can not be undon…" at bounding box center [604, 300] width 1208 height 600
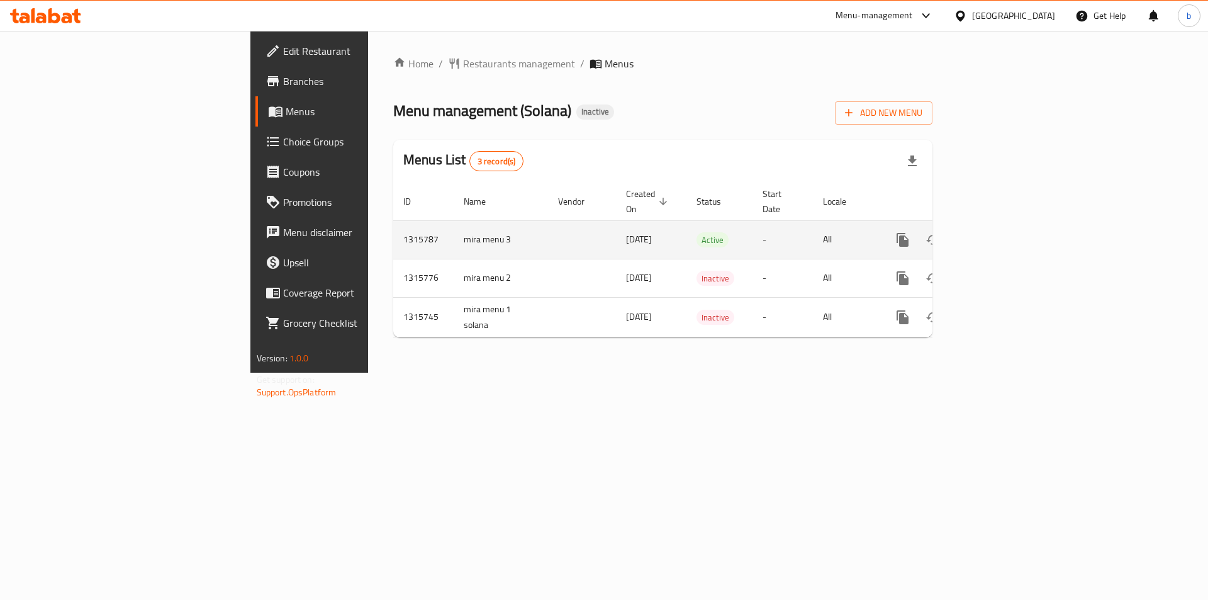
click at [454, 230] on td "mira menu 3" at bounding box center [501, 239] width 94 height 38
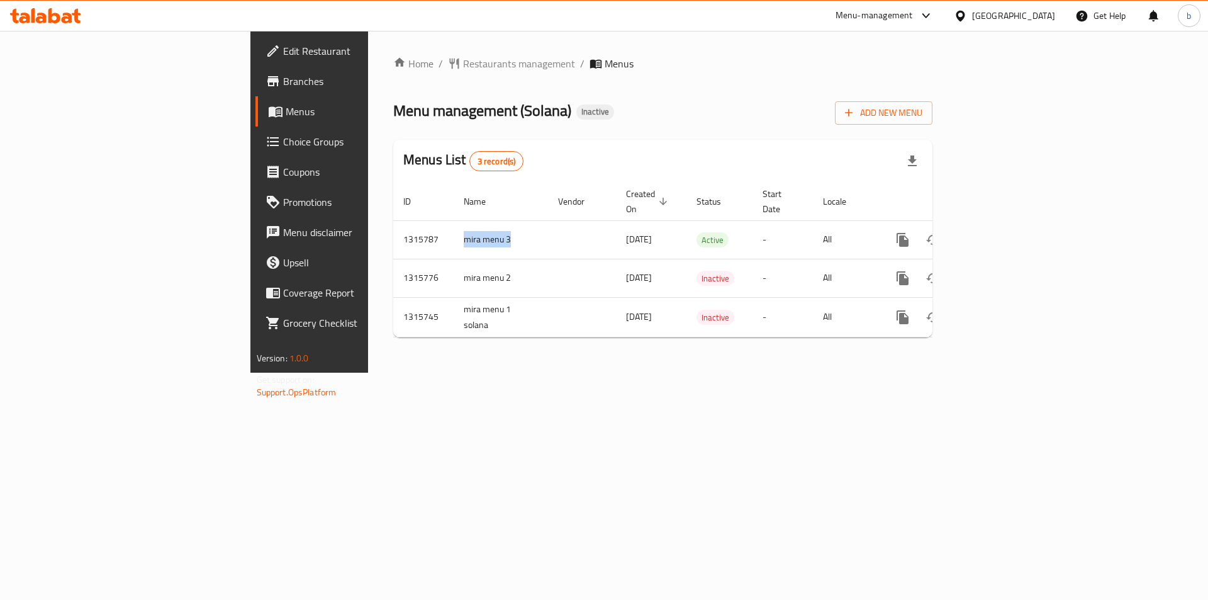
copy td "mira menu 3"
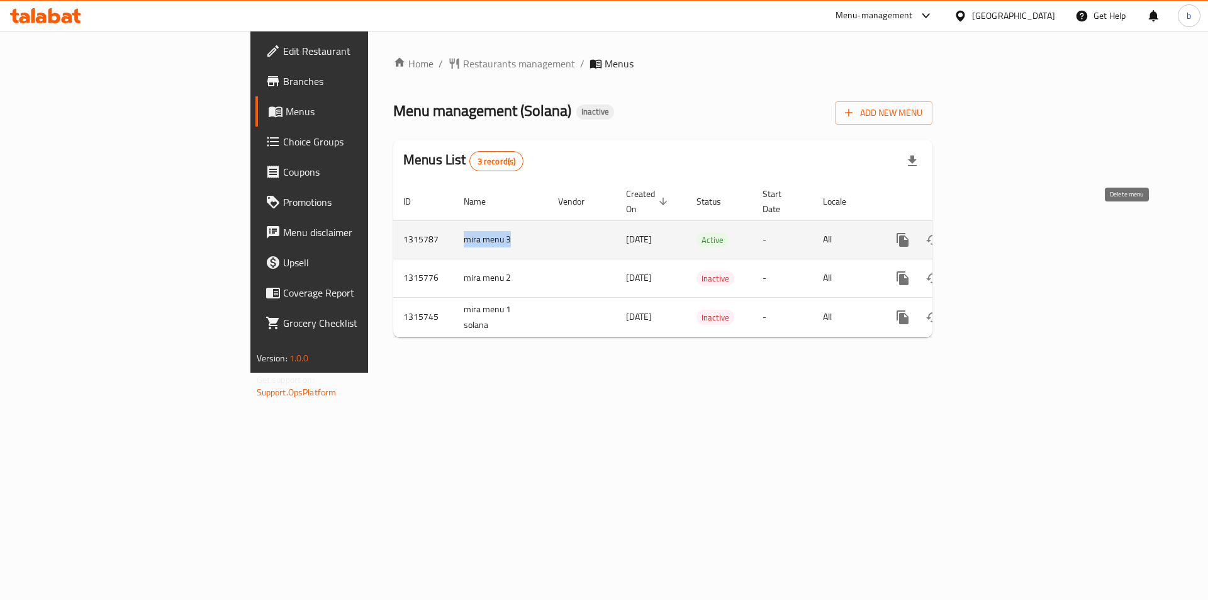
click at [978, 237] on button "enhanced table" at bounding box center [963, 240] width 30 height 30
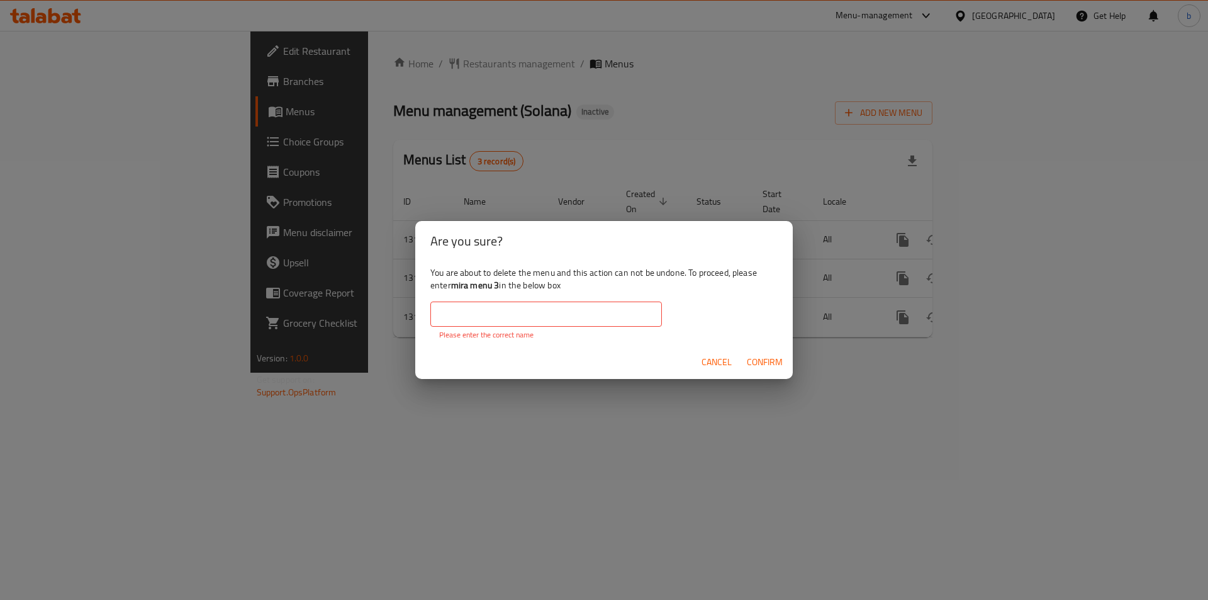
click at [582, 321] on input "text" at bounding box center [546, 313] width 232 height 25
paste input "mira menu 3"
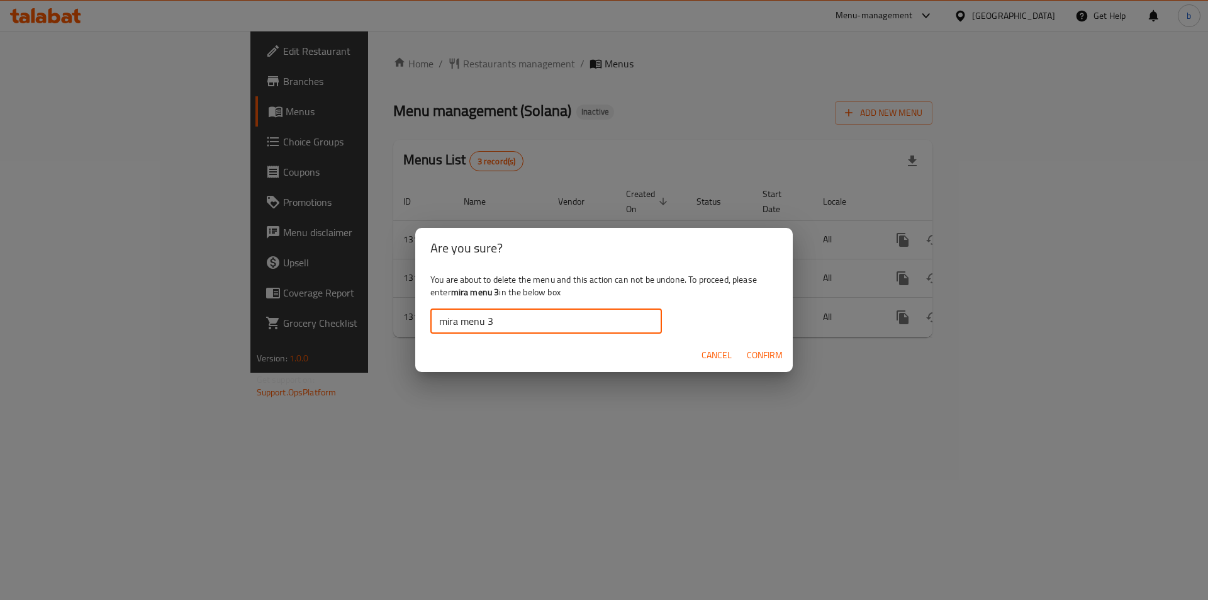
click at [438, 317] on input "mira menu 3" at bounding box center [546, 320] width 232 height 25
click at [774, 356] on span "Confirm" at bounding box center [765, 355] width 36 height 16
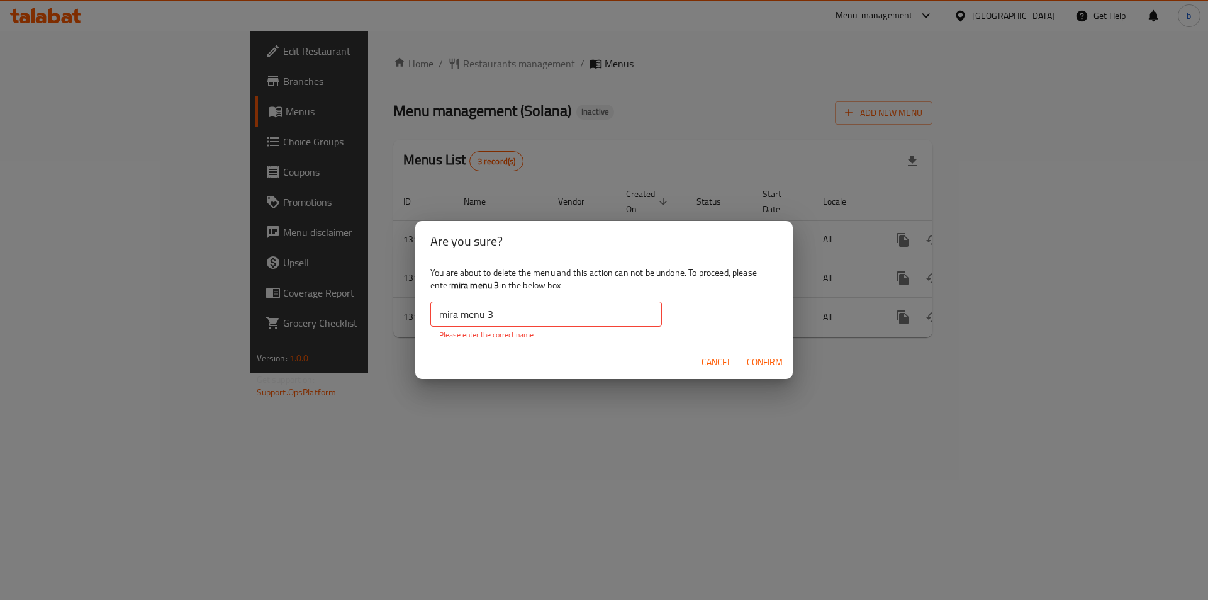
click at [466, 322] on input "mira menu 3" at bounding box center [546, 313] width 232 height 25
click at [462, 318] on input "mira menu 3" at bounding box center [546, 313] width 232 height 25
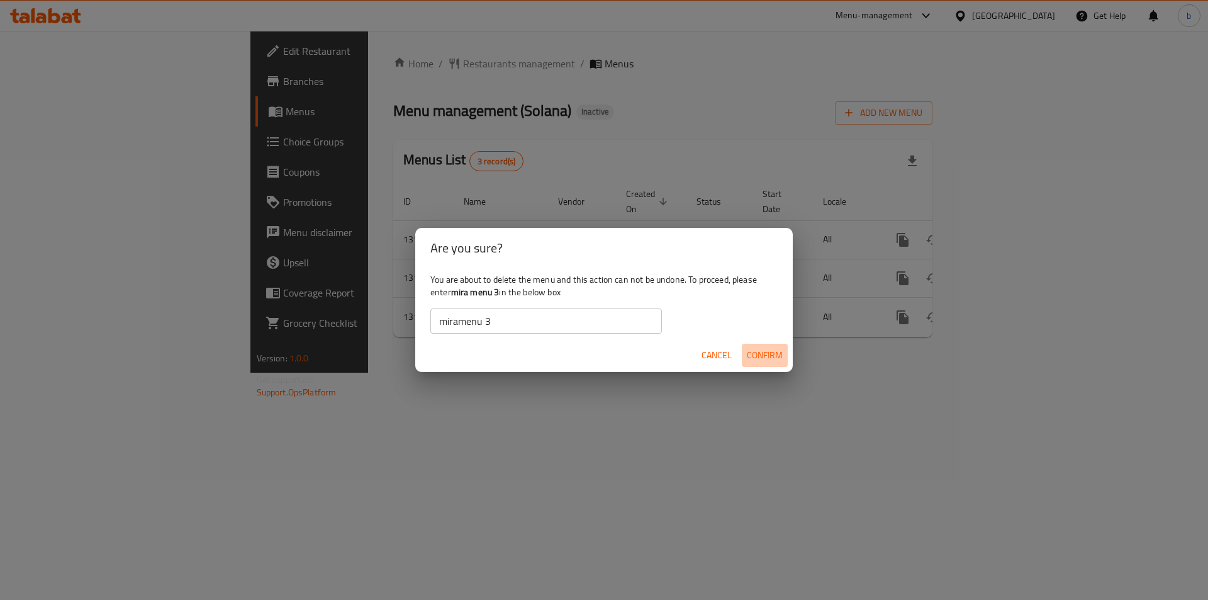
click at [764, 355] on span "Confirm" at bounding box center [765, 355] width 36 height 16
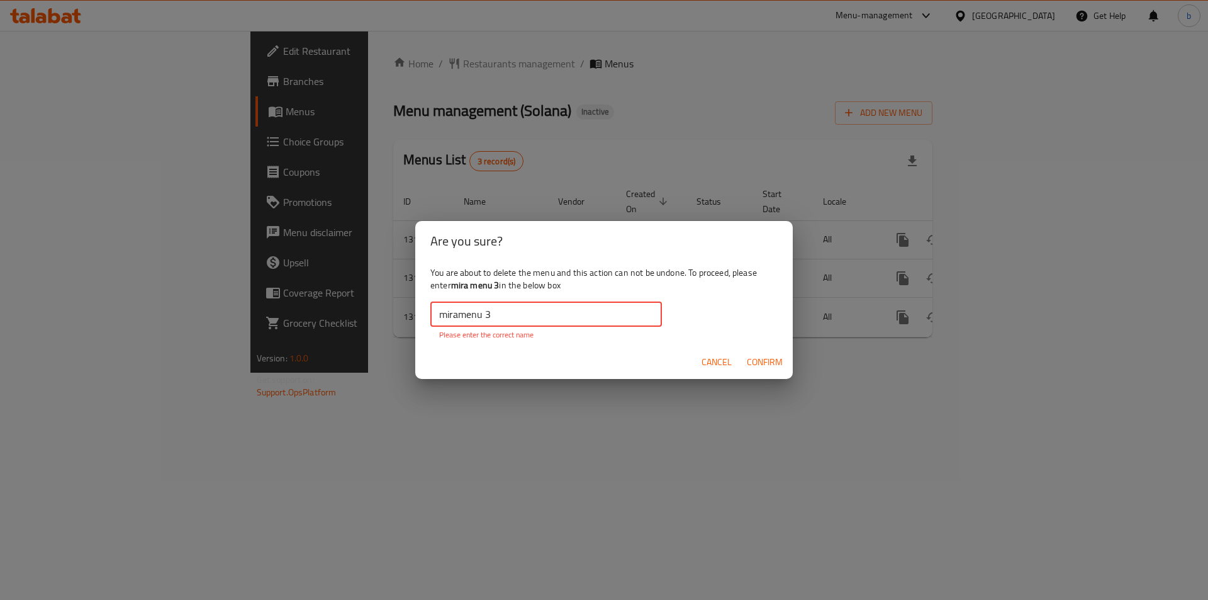
click at [459, 314] on input "miramenu 3" at bounding box center [546, 313] width 232 height 25
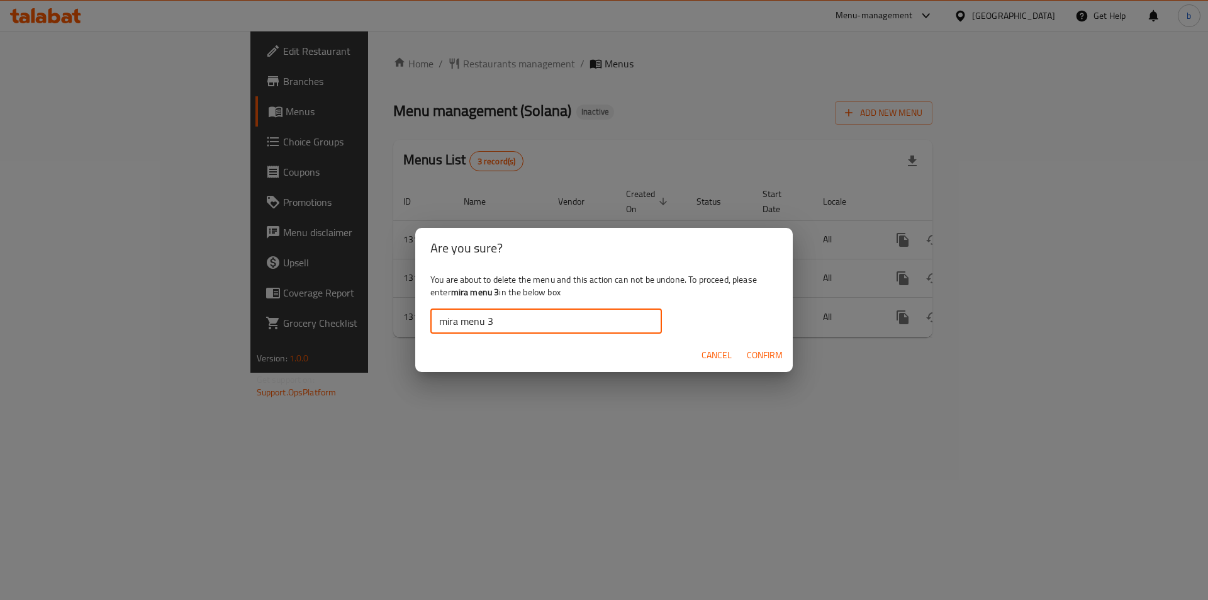
type input "mira menu 3"
click at [744, 359] on button "Confirm" at bounding box center [765, 355] width 46 height 23
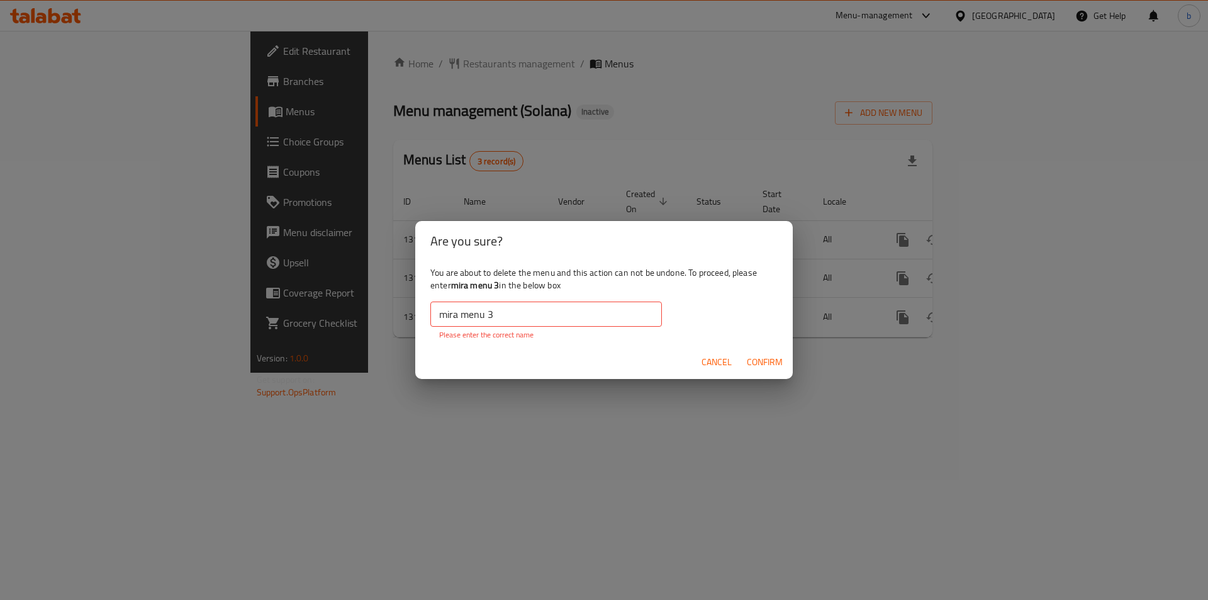
click at [759, 364] on span "Confirm" at bounding box center [765, 362] width 36 height 16
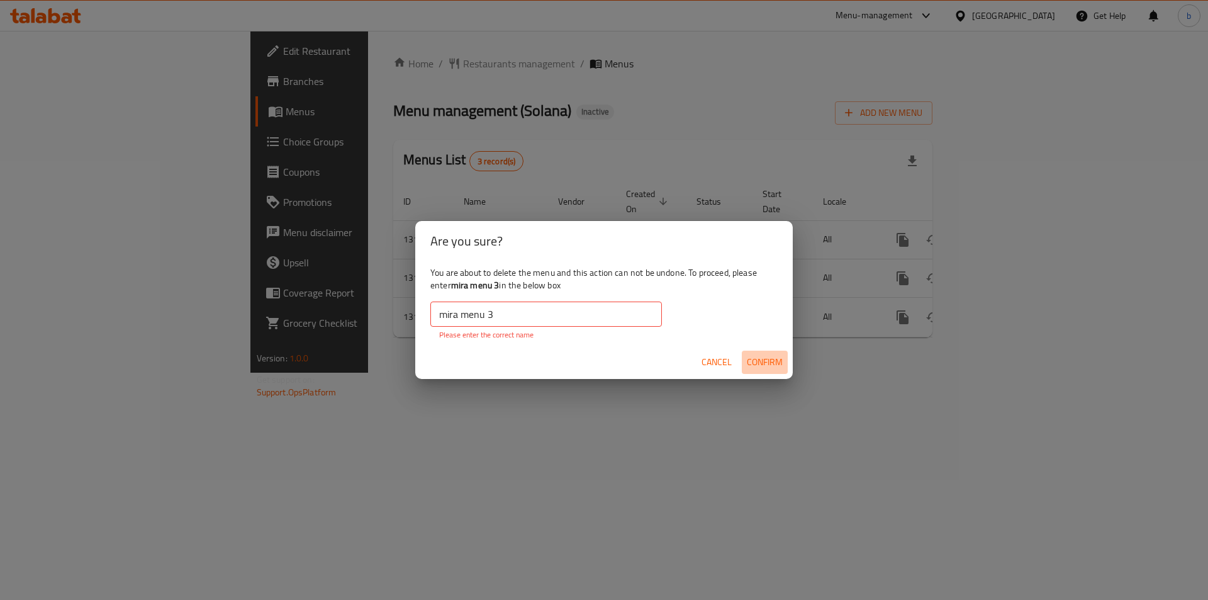
click at [759, 364] on span "Confirm" at bounding box center [765, 362] width 36 height 16
click at [531, 317] on input "mira menu 3" at bounding box center [546, 313] width 232 height 25
click at [627, 422] on div "Are you sure? You are about to delete the menu and this action can not be undon…" at bounding box center [604, 300] width 1208 height 600
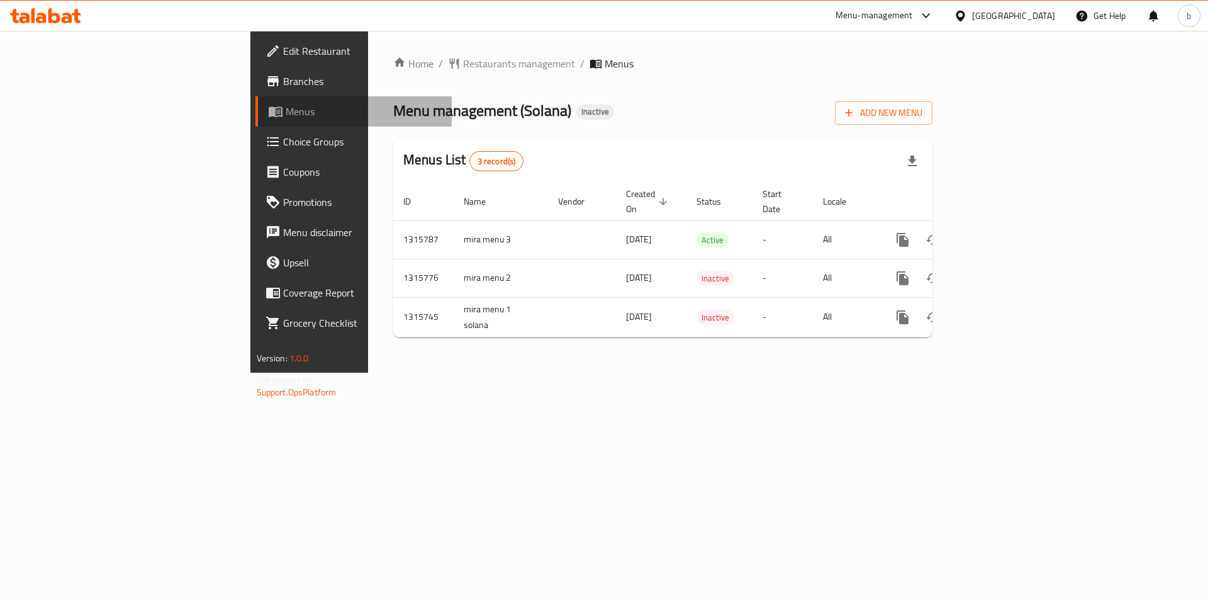
click at [286, 107] on span "Menus" at bounding box center [364, 111] width 157 height 15
click at [922, 116] on span "Add New Menu" at bounding box center [883, 113] width 77 height 16
